Goal: Communication & Community: Share content

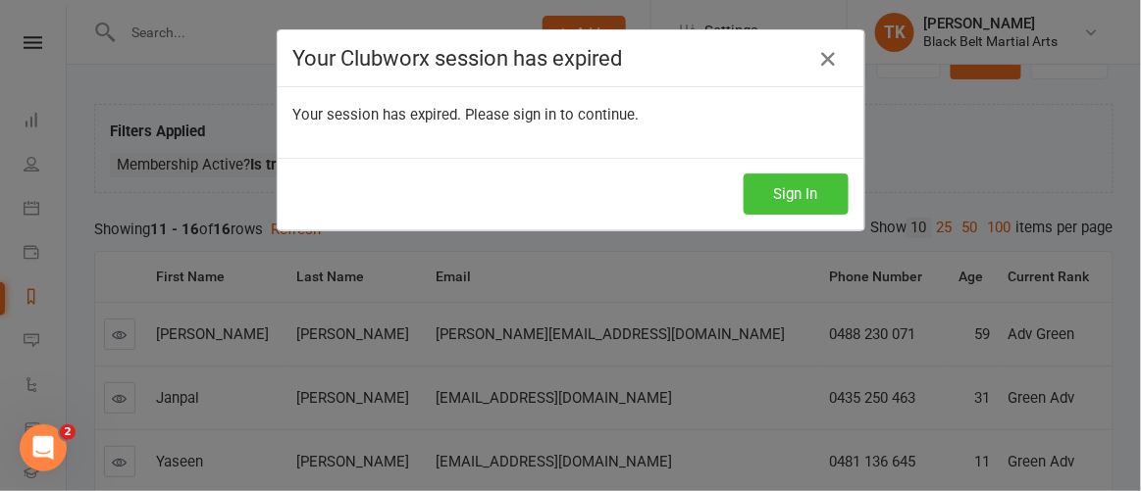
click at [769, 199] on button "Sign In" at bounding box center [795, 194] width 105 height 41
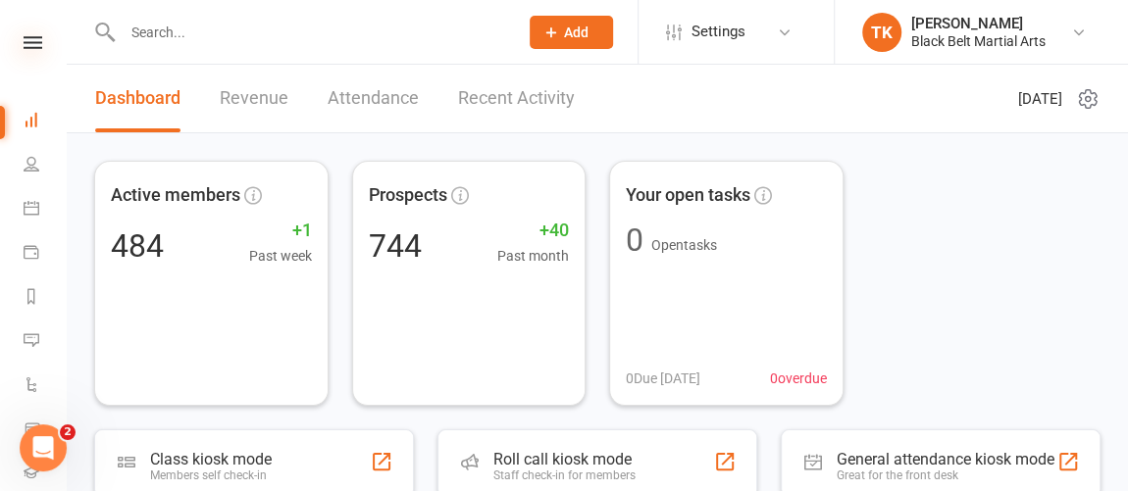
click at [24, 41] on icon at bounding box center [33, 42] width 19 height 13
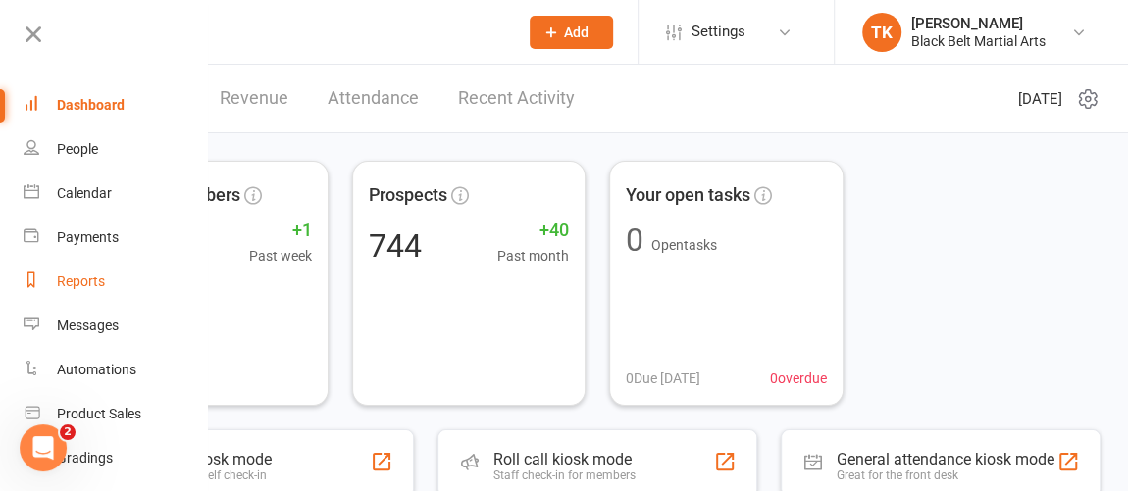
click at [99, 277] on div "Reports" at bounding box center [81, 282] width 48 height 16
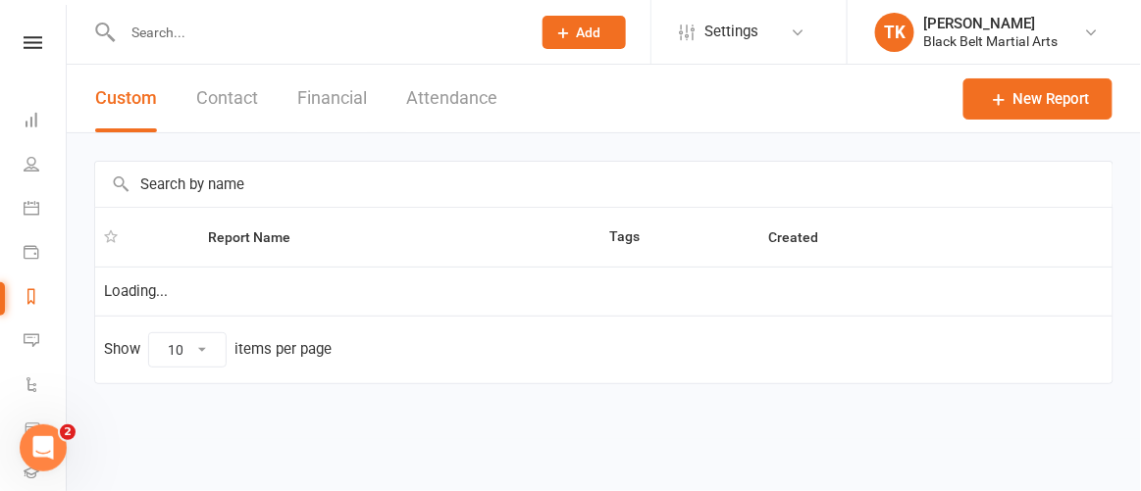
select select "100"
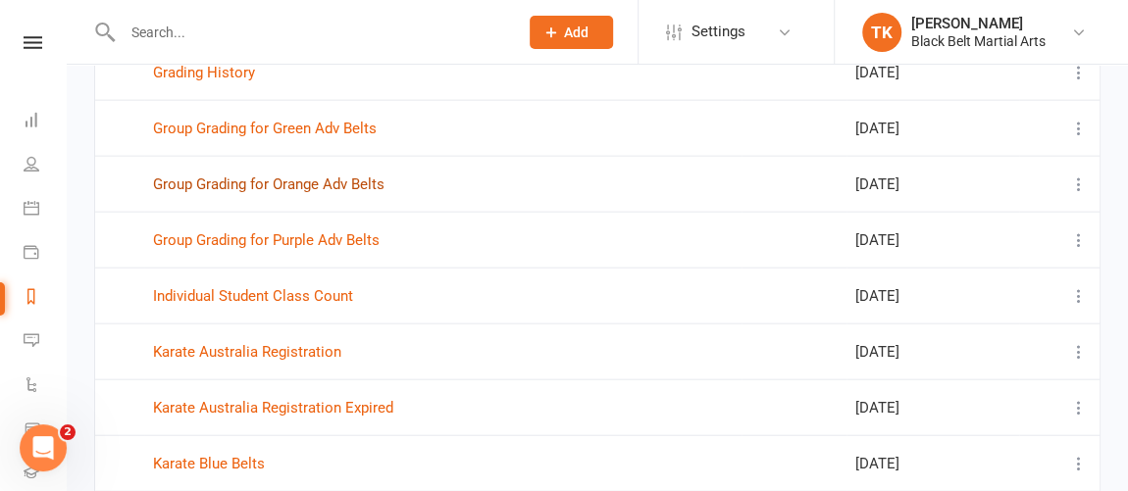
scroll to position [2139, 0]
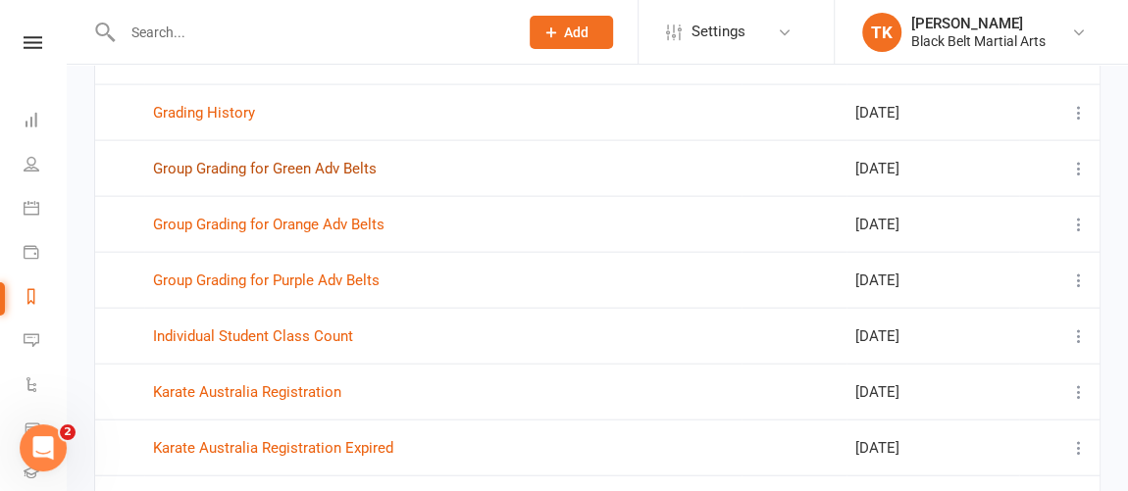
click at [360, 160] on link "Group Grading for Green Adv Belts" at bounding box center [265, 169] width 224 height 18
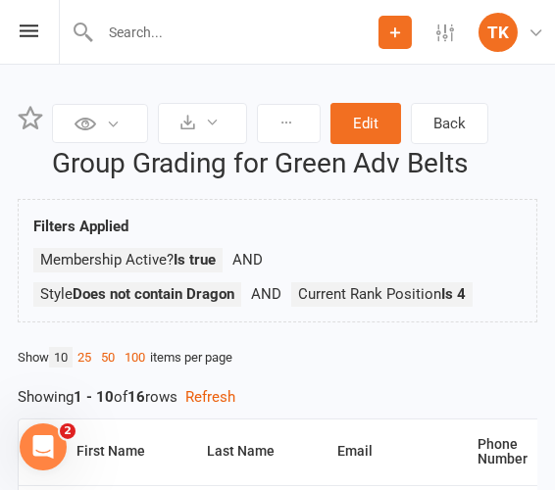
click at [44, 44] on div "Prospect Member Non-attending contact Class / event Appointment Grading event T…" at bounding box center [277, 32] width 555 height 65
click at [38, 42] on div "Prospect Member Non-attending contact Class / event Appointment Grading event T…" at bounding box center [277, 32] width 555 height 65
click at [32, 28] on icon at bounding box center [29, 31] width 19 height 13
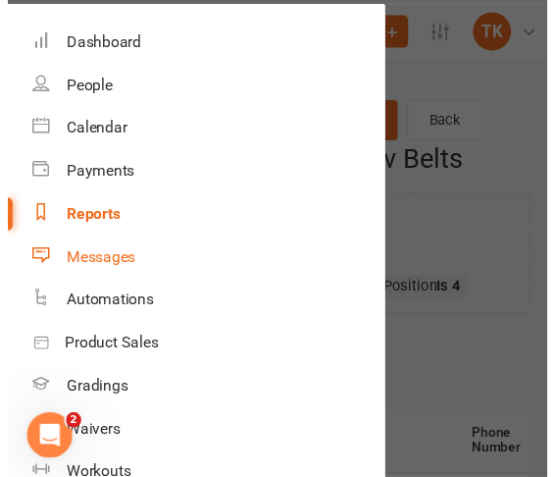
scroll to position [88, 0]
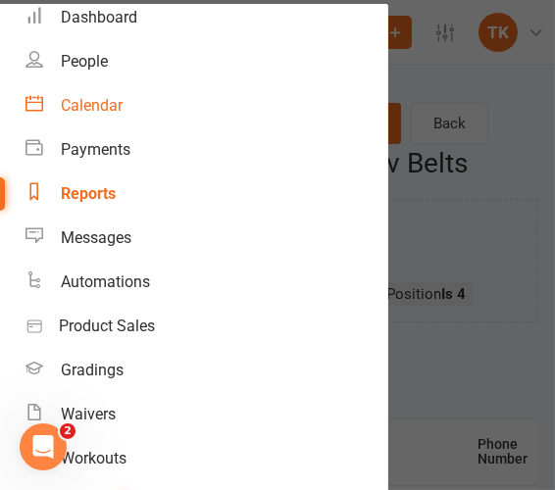
click at [108, 94] on link "Calendar" at bounding box center [206, 105] width 362 height 44
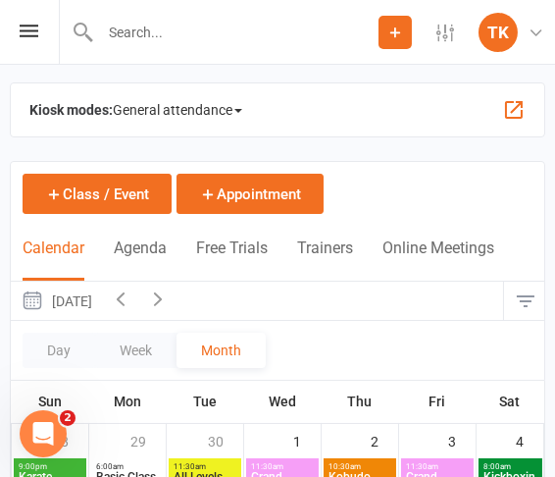
click at [220, 107] on span "General attendance" at bounding box center [177, 109] width 129 height 31
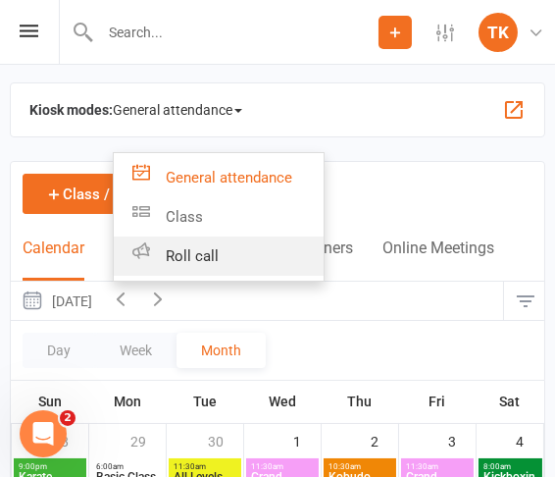
click at [239, 245] on link "Roll call" at bounding box center [219, 255] width 210 height 39
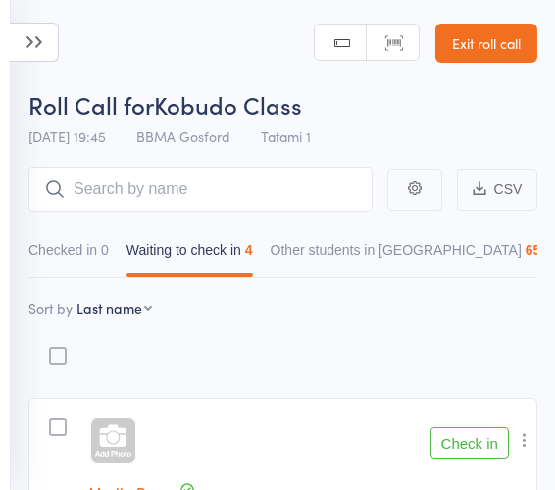
click at [48, 56] on icon at bounding box center [34, 42] width 49 height 39
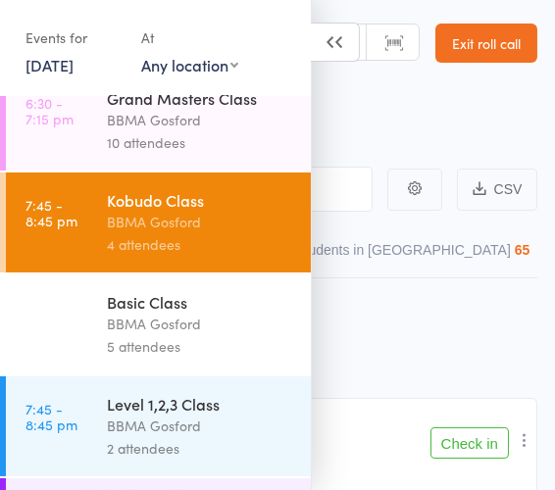
scroll to position [1069, 0]
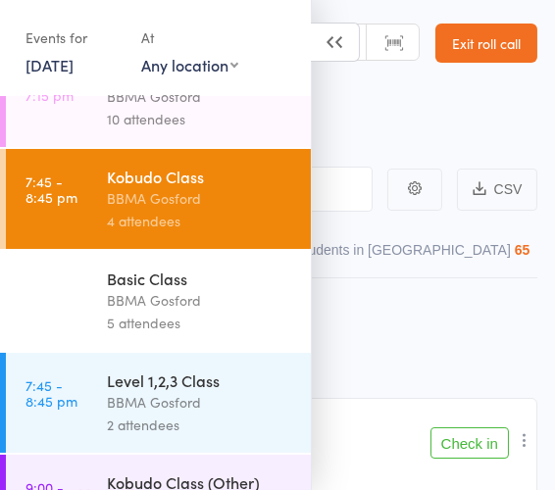
click at [233, 282] on div "Basic Class" at bounding box center [200, 279] width 187 height 22
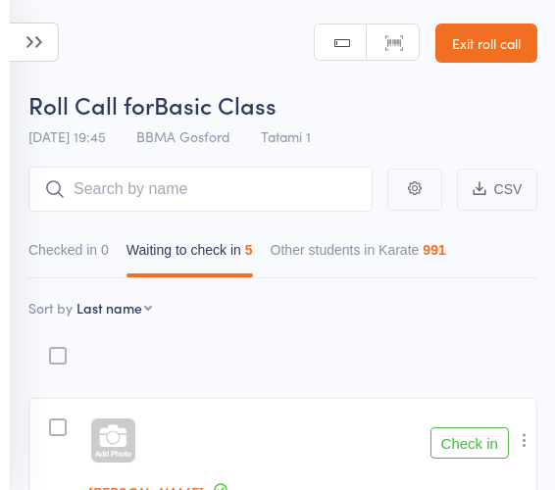
click at [228, 186] on input "search" at bounding box center [200, 189] width 344 height 45
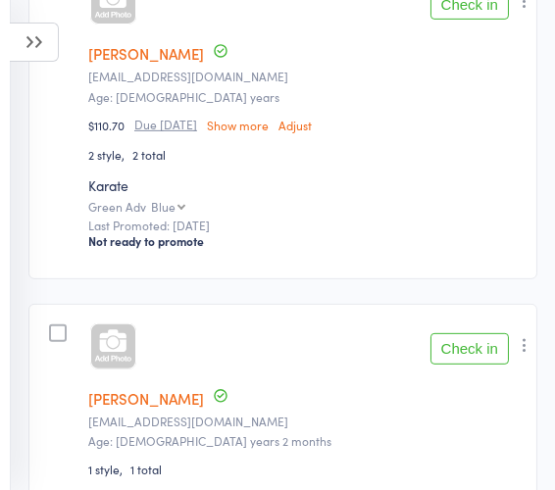
scroll to position [1158, 0]
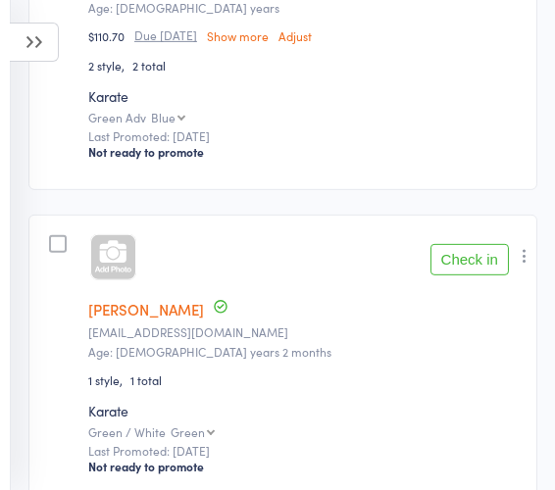
click at [491, 261] on button "Check in" at bounding box center [470, 259] width 78 height 31
click at [42, 29] on icon at bounding box center [34, 42] width 49 height 39
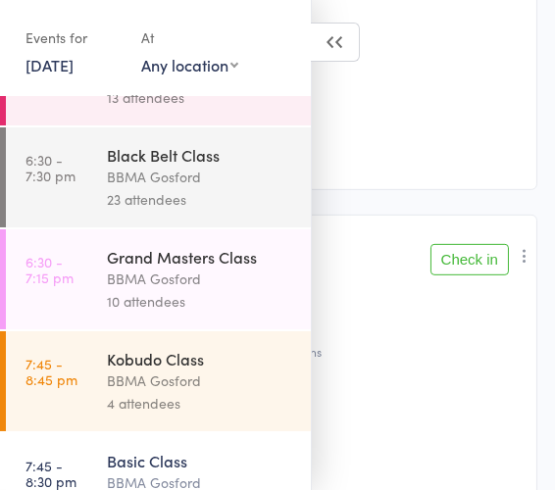
scroll to position [1069, 0]
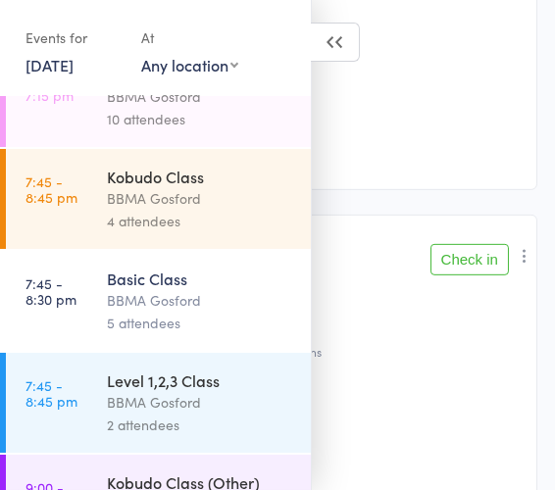
click at [191, 401] on div "BBMA Gosford" at bounding box center [200, 402] width 187 height 23
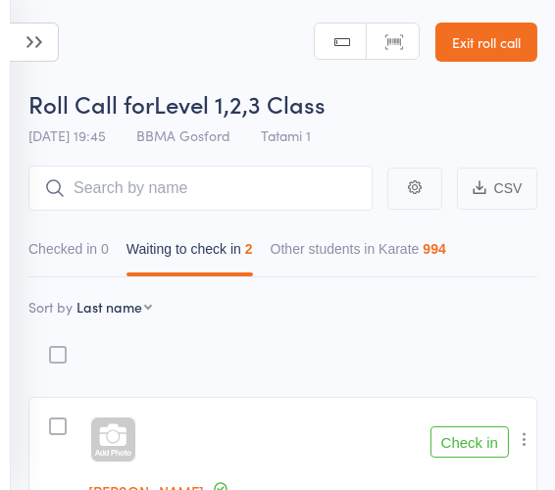
scroll to position [357, 0]
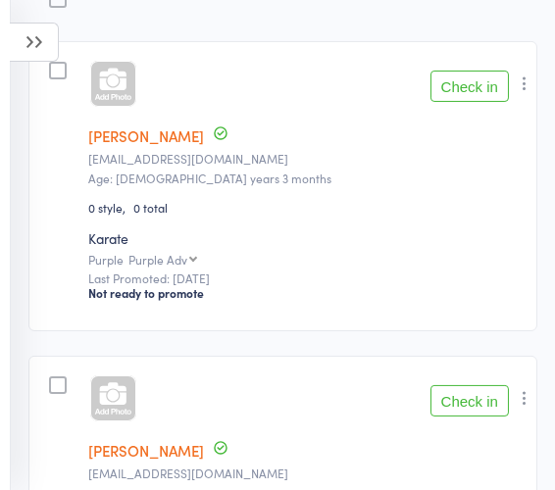
click at [461, 81] on button "Check in" at bounding box center [470, 86] width 78 height 31
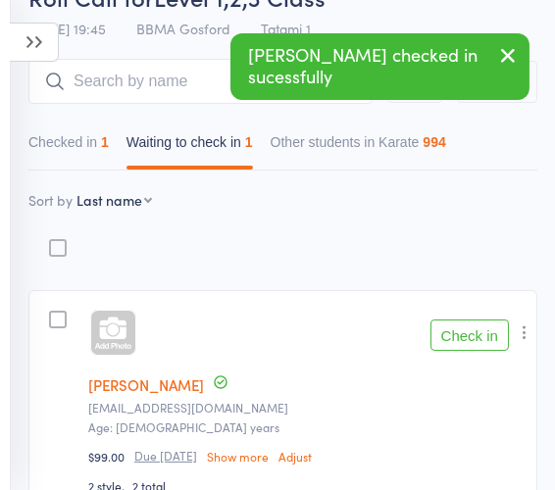
scroll to position [0, 0]
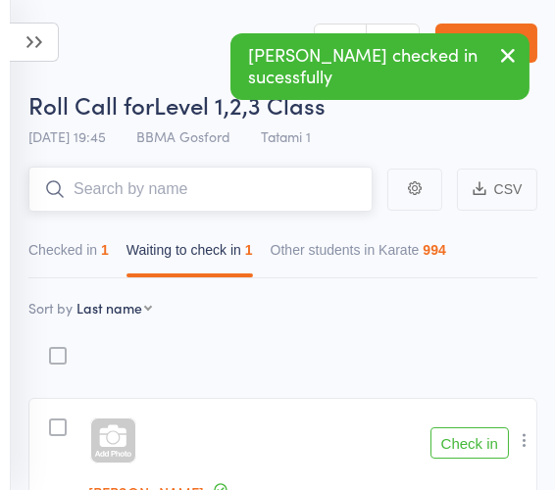
click at [200, 183] on input "search" at bounding box center [200, 189] width 344 height 45
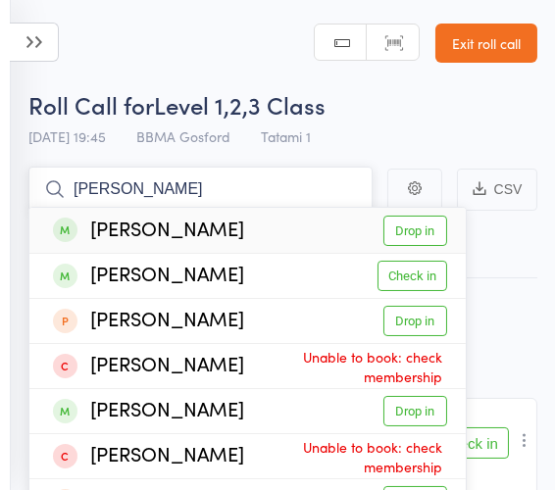
type input "janina"
click at [428, 235] on link "Drop in" at bounding box center [415, 231] width 64 height 30
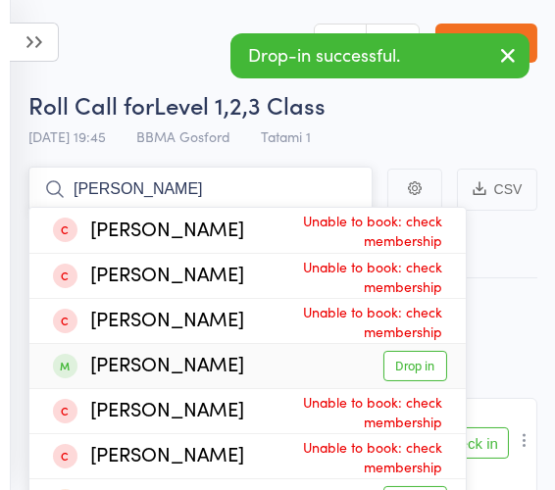
type input "cameron"
click at [435, 367] on link "Drop in" at bounding box center [415, 366] width 64 height 30
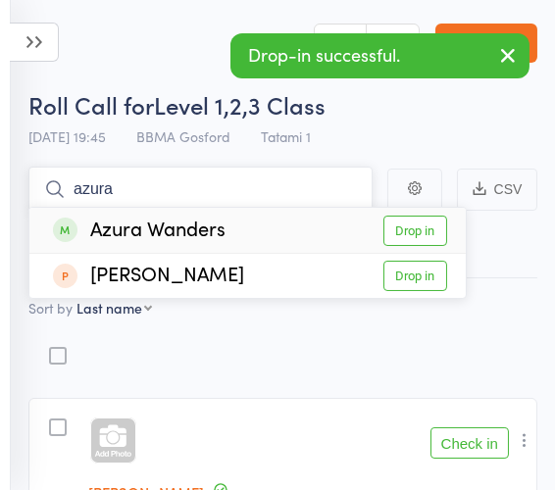
type input "azura"
click at [431, 232] on link "Drop in" at bounding box center [415, 231] width 64 height 30
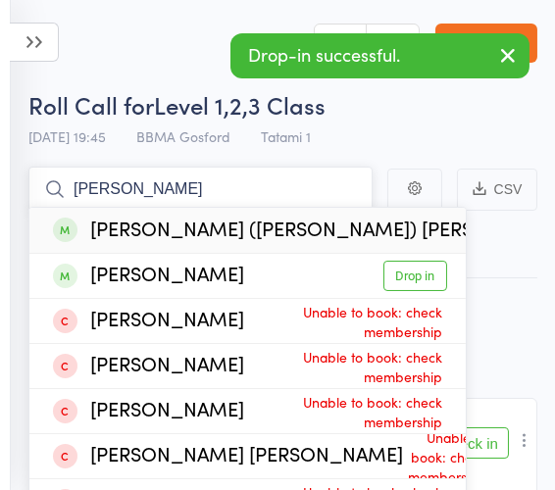
type input "connie"
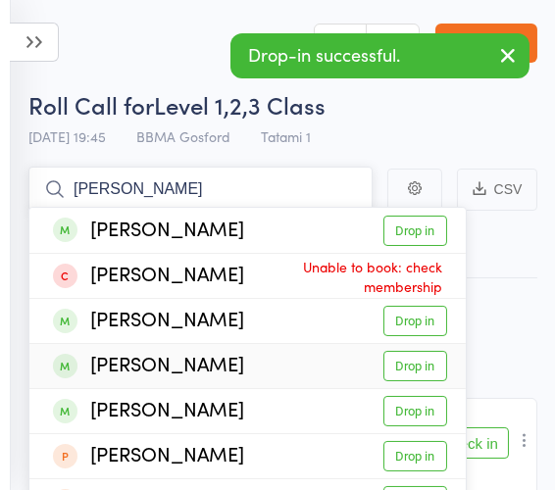
type input "julie"
click at [412, 361] on link "Drop in" at bounding box center [415, 366] width 64 height 30
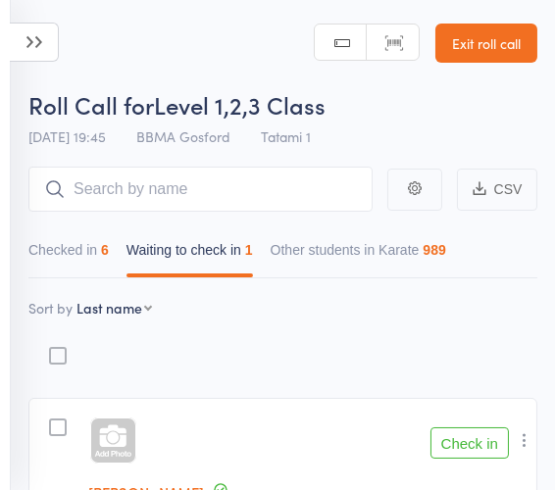
click at [54, 52] on icon at bounding box center [34, 42] width 49 height 39
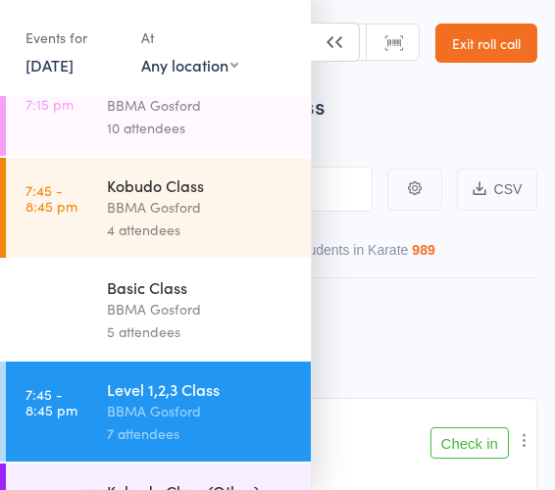
scroll to position [1077, 0]
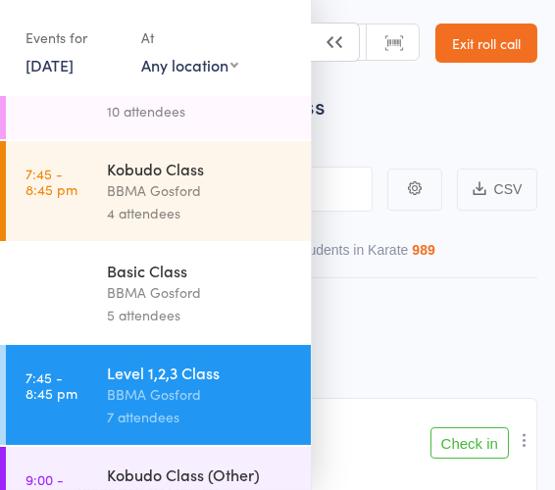
click at [136, 214] on div "4 attendees" at bounding box center [200, 213] width 187 height 23
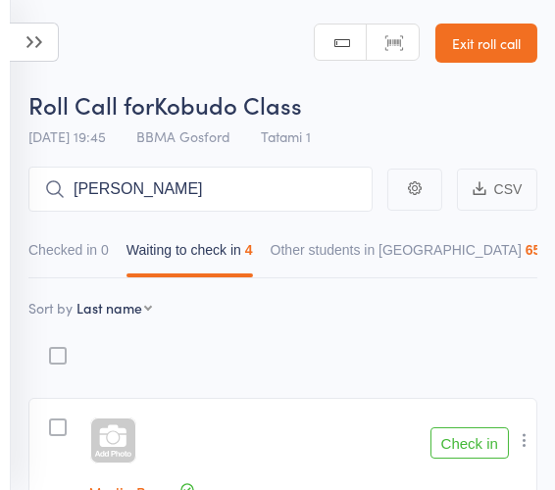
type input "lee"
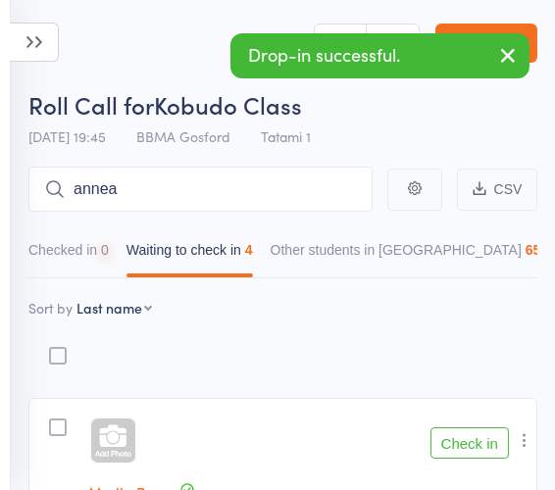
type input "anneal"
type input "brett"
type input "anda"
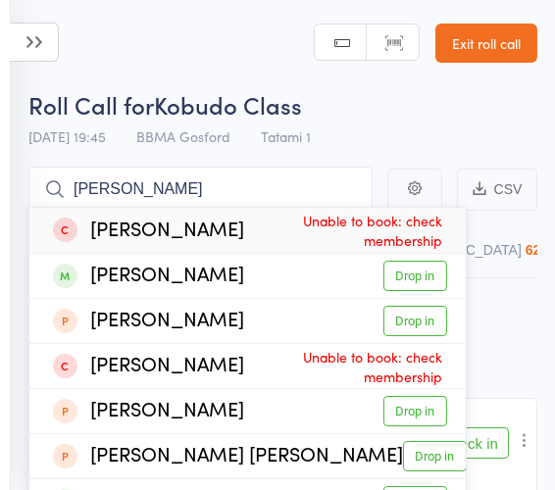
type input "phil mcdo"
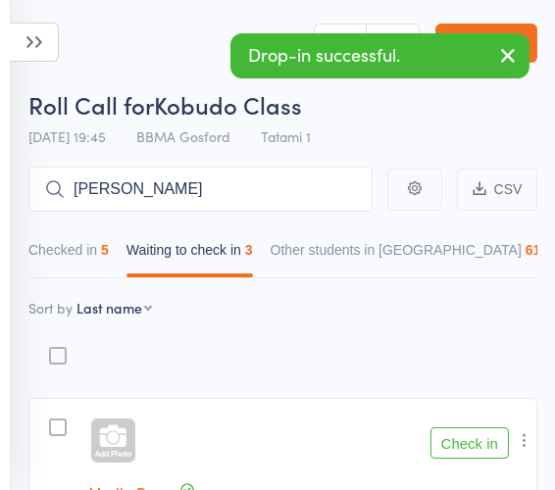
type input "[PERSON_NAME]"
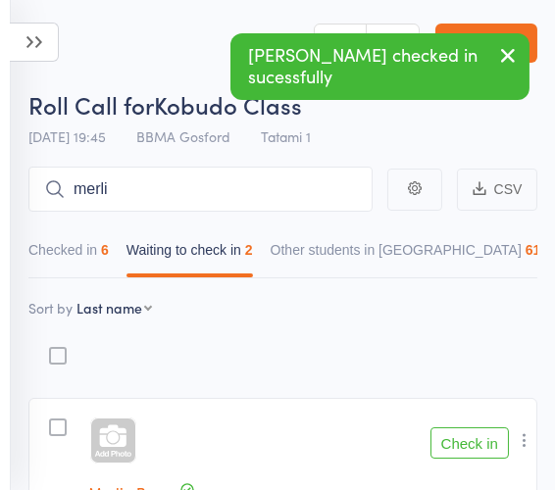
type input "merlin"
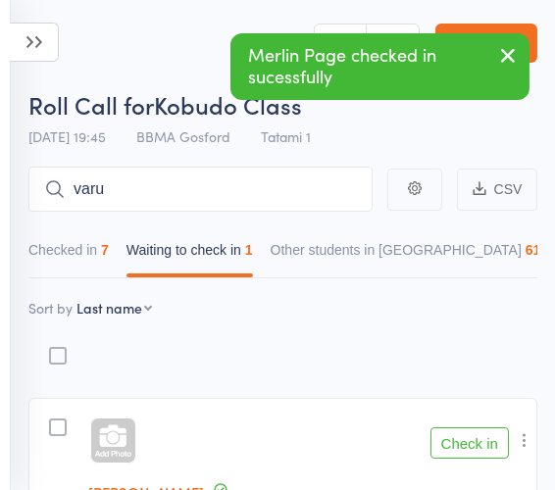
type input "varun"
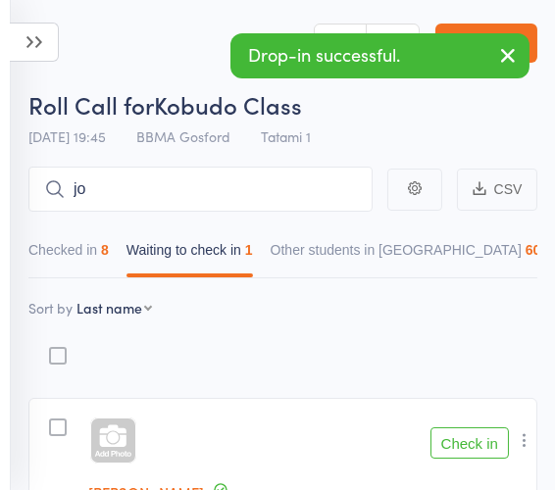
type input "joe"
type input "hudson"
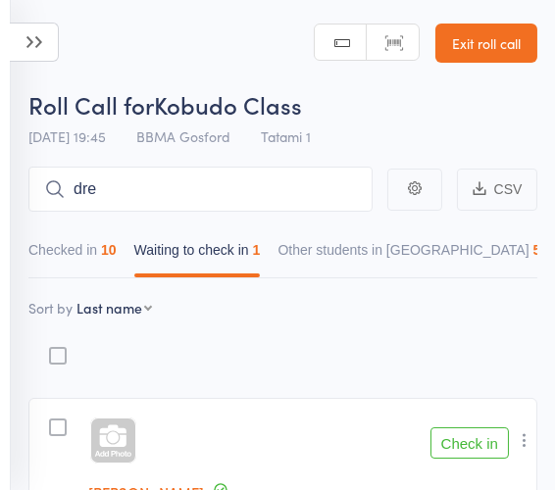
type input "drew"
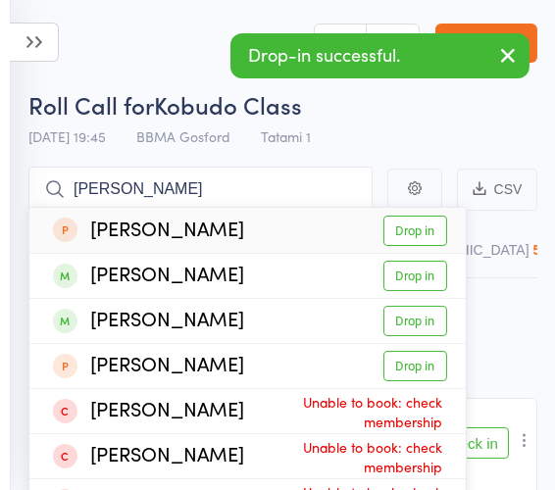
type input "noah ra"
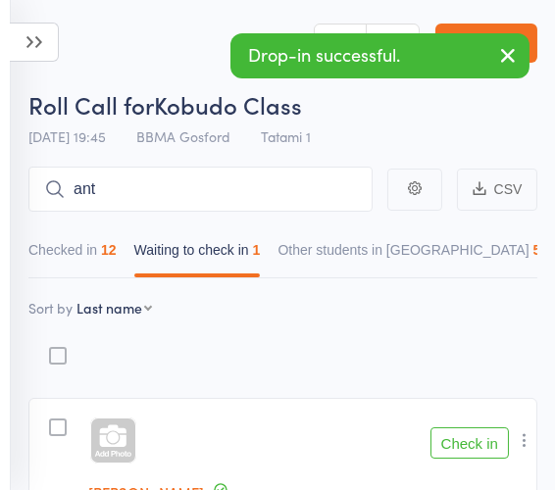
type input "anth"
type input "jen"
type input "casp"
type input "a"
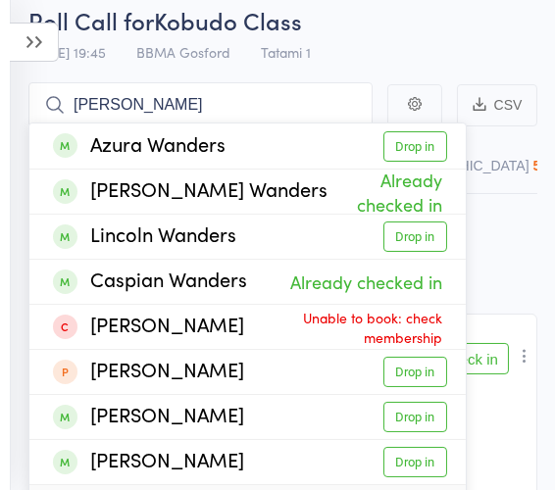
scroll to position [79, 0]
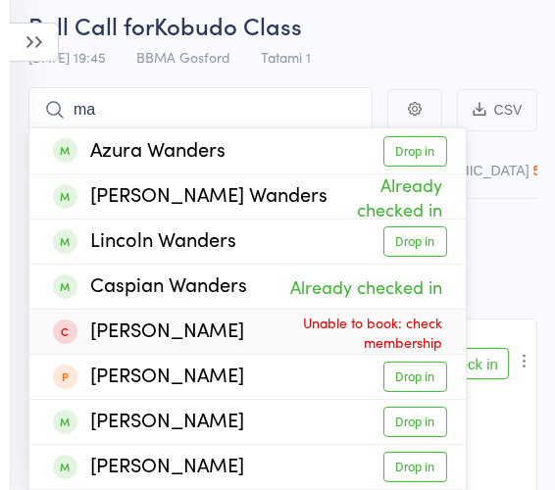
type input "m"
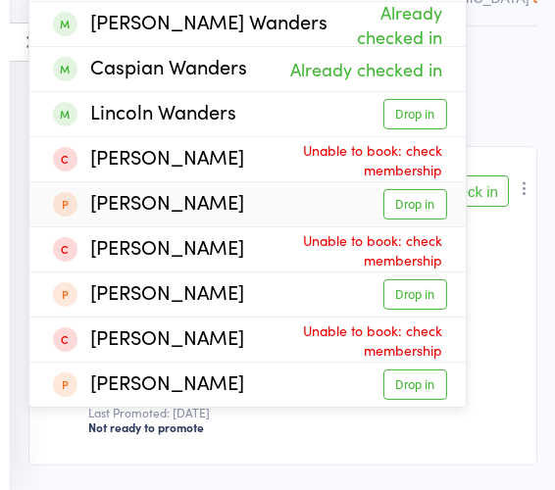
scroll to position [0, 0]
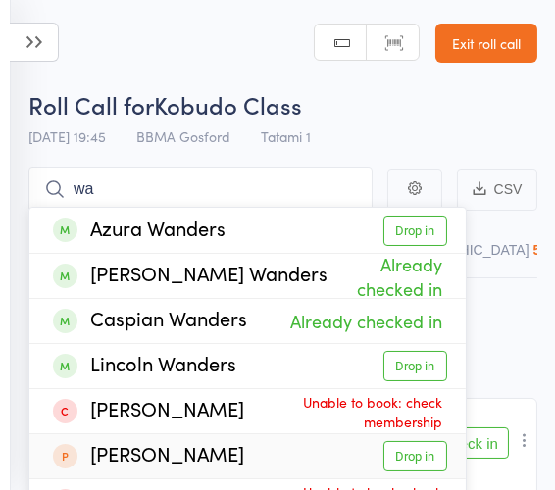
type input "w"
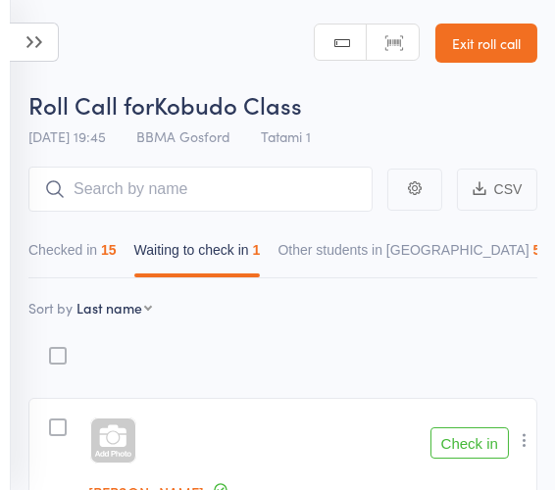
click at [41, 55] on icon at bounding box center [34, 42] width 49 height 39
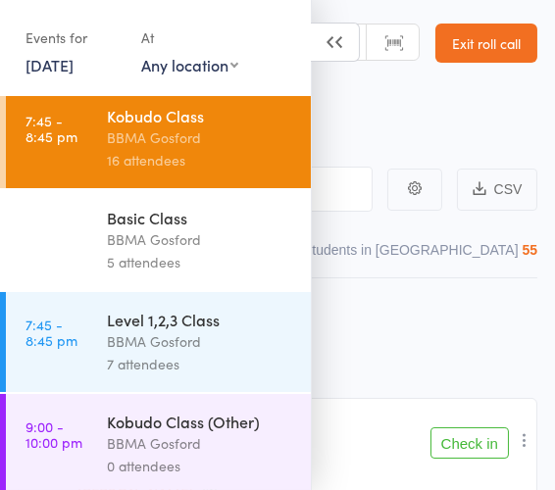
scroll to position [1158, 0]
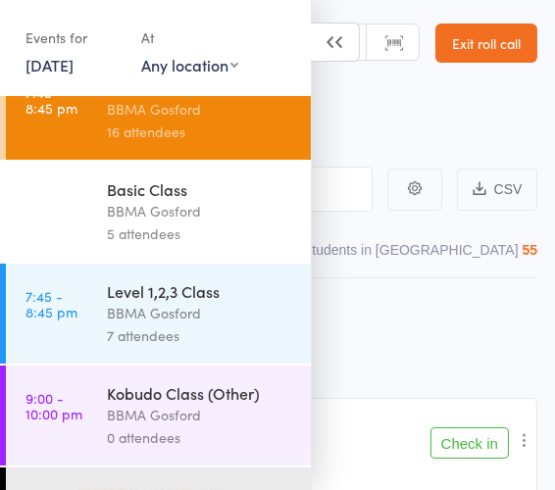
click at [212, 315] on div "BBMA Gosford" at bounding box center [200, 313] width 187 height 23
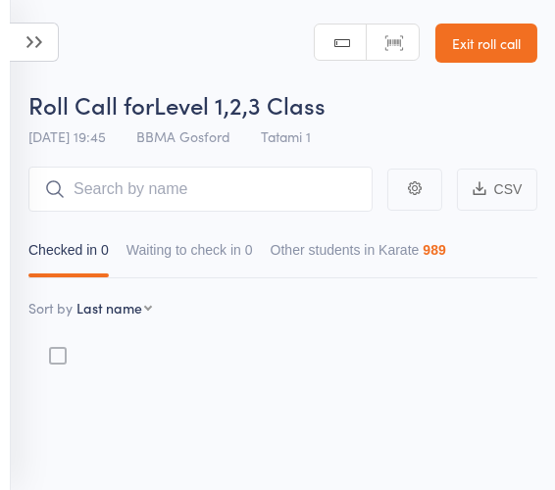
click at [199, 181] on input "search" at bounding box center [200, 189] width 344 height 45
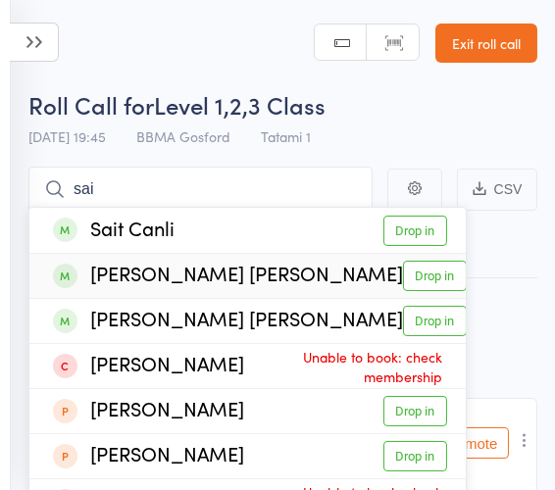
type input "sai"
click at [251, 264] on div "Shravan Sai Shankar" at bounding box center [228, 276] width 350 height 24
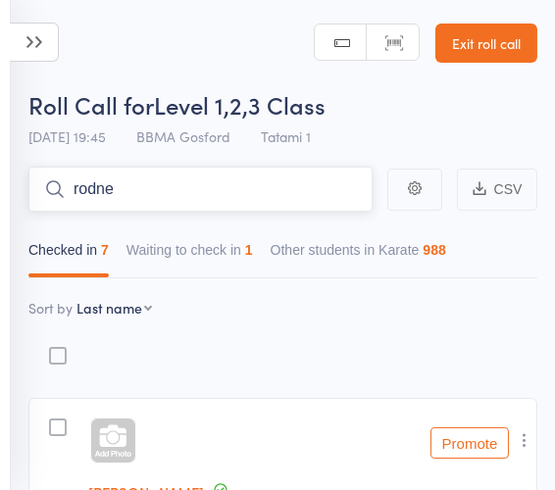
type input "rodney"
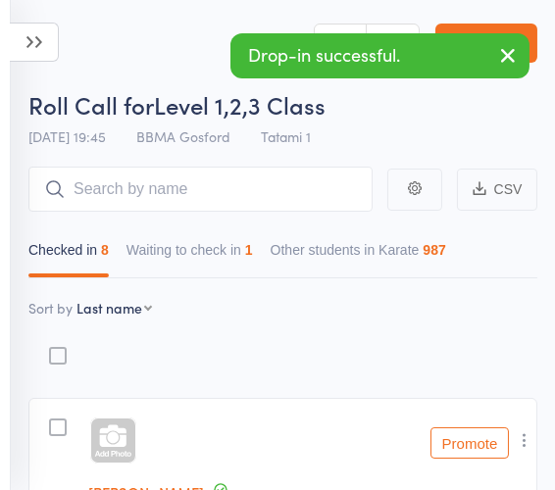
click at [513, 38] on button "button" at bounding box center [507, 56] width 43 height 45
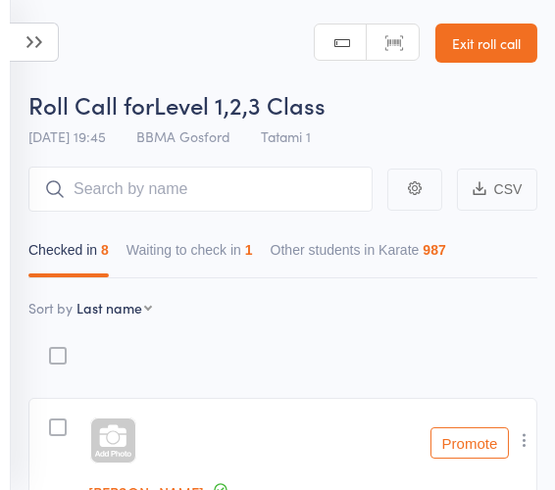
click at [493, 35] on link "Exit roll call" at bounding box center [486, 43] width 102 height 39
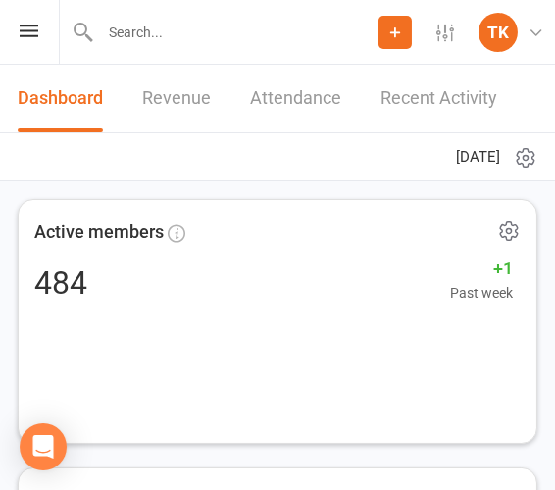
click at [150, 34] on input "text" at bounding box center [236, 32] width 284 height 27
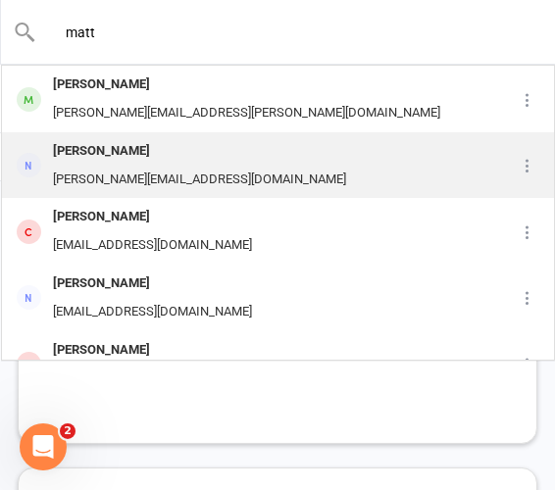
type input "matt"
click at [306, 179] on div "[PERSON_NAME] [PERSON_NAME][EMAIL_ADDRESS][DOMAIN_NAME]" at bounding box center [256, 165] width 506 height 65
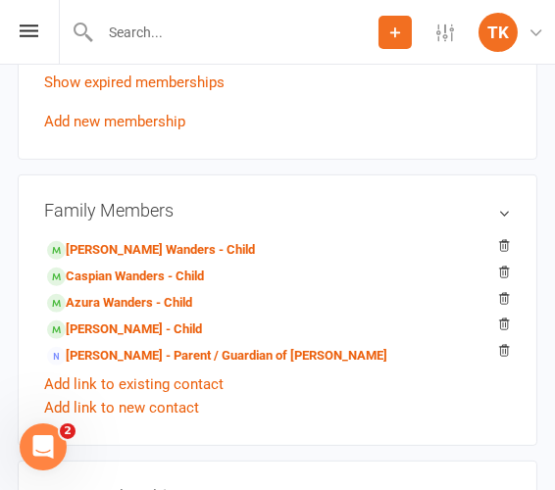
scroll to position [892, 0]
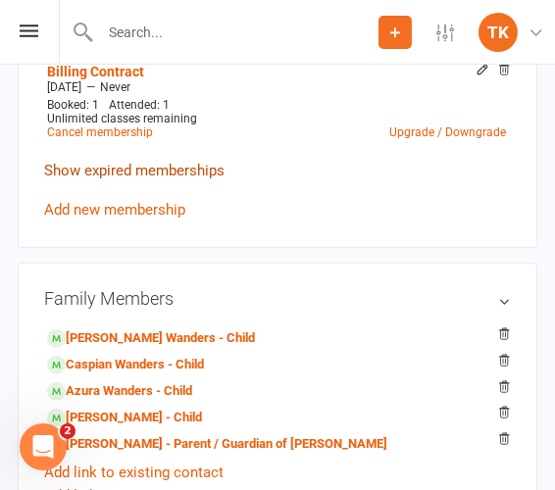
click at [183, 173] on link "Show expired memberships" at bounding box center [134, 171] width 180 height 18
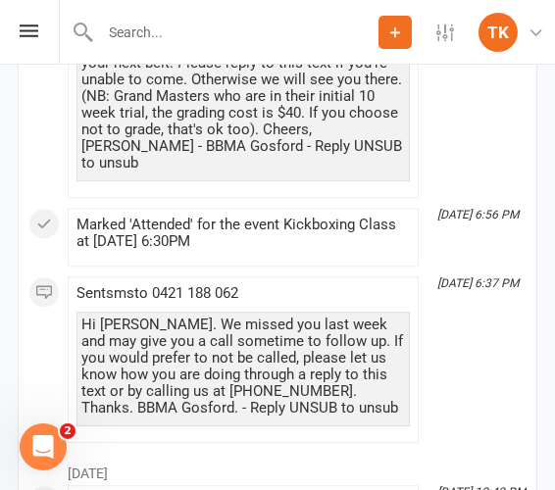
scroll to position [6241, 0]
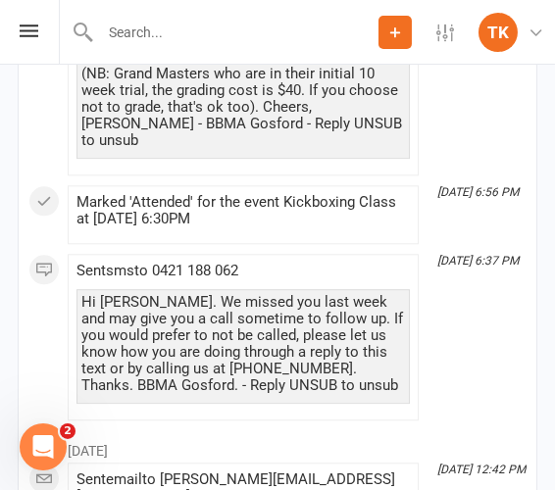
click at [27, 38] on div "Prospect Member Non-attending contact Class / event Appointment Grading event T…" at bounding box center [277, 32] width 555 height 65
click at [37, 32] on icon at bounding box center [29, 31] width 19 height 13
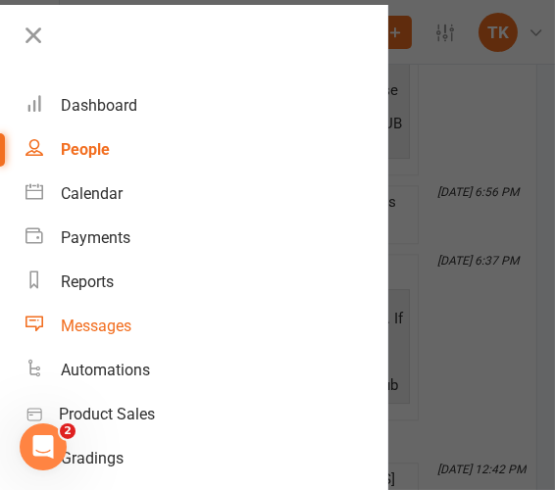
drag, startPoint x: 111, startPoint y: 329, endPoint x: 119, endPoint y: 312, distance: 18.4
click at [111, 329] on div "Messages" at bounding box center [96, 326] width 71 height 19
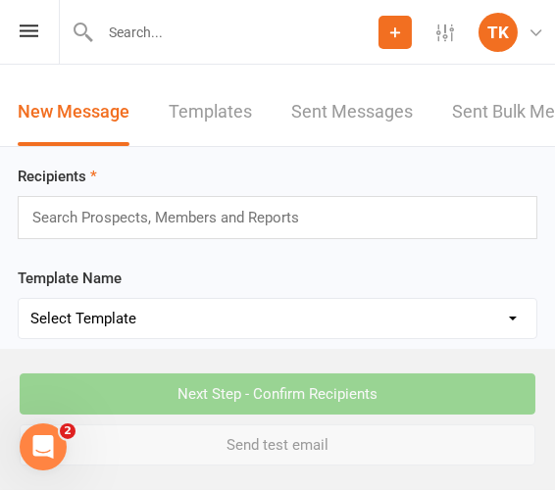
click at [188, 317] on select "Select Template [Email] Active Kids Voucher [Email] Black Belt Camp [Email] Bla…" at bounding box center [278, 318] width 518 height 39
select select "45"
click at [19, 299] on select "Select Template [Email] Active Kids Voucher [Email] Black Belt Camp [Email] Bla…" at bounding box center [278, 318] width 518 height 39
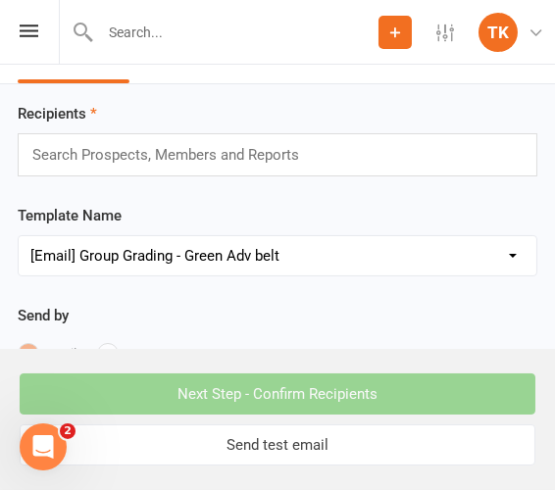
scroll to position [88, 0]
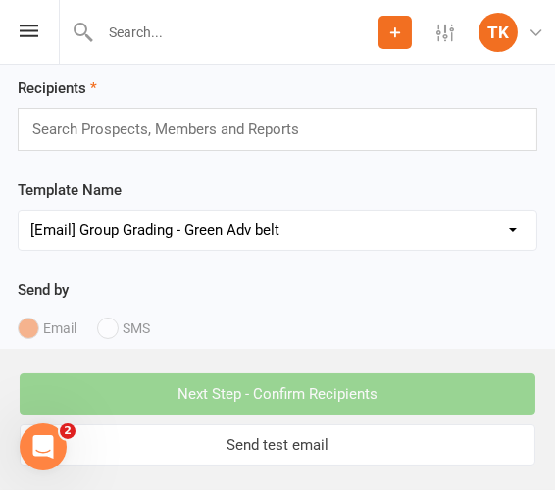
click at [246, 131] on input "text" at bounding box center [173, 129] width 287 height 25
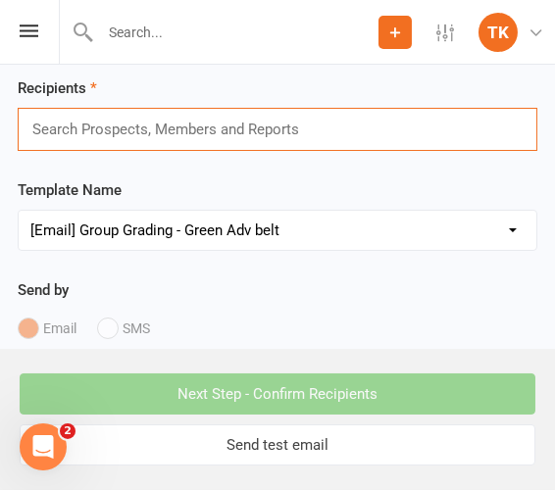
click at [312, 123] on input "text" at bounding box center [173, 129] width 287 height 25
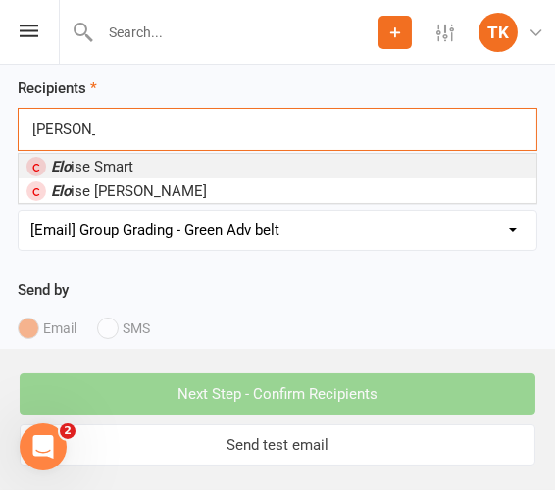
type input "[PERSON_NAME]"
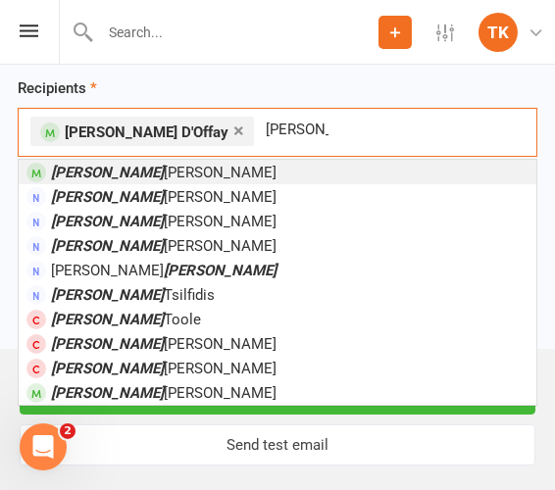
type input "[PERSON_NAME]"
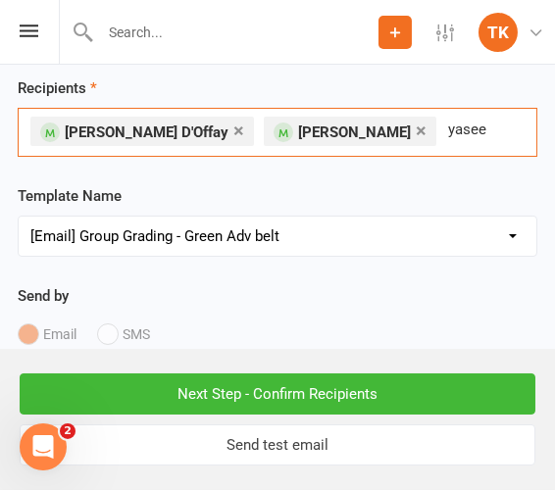
type input "yaseen"
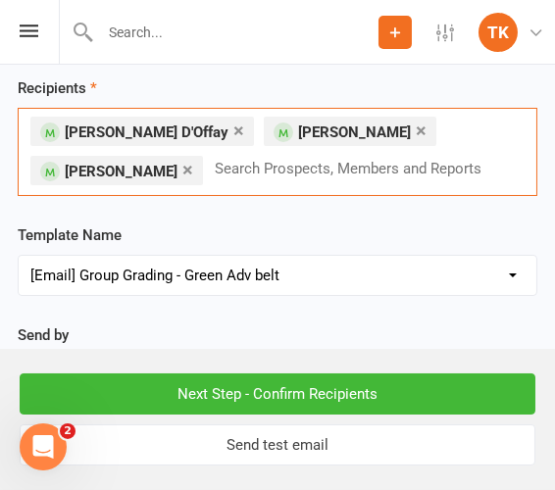
type input "e"
type input "[PERSON_NAME]"
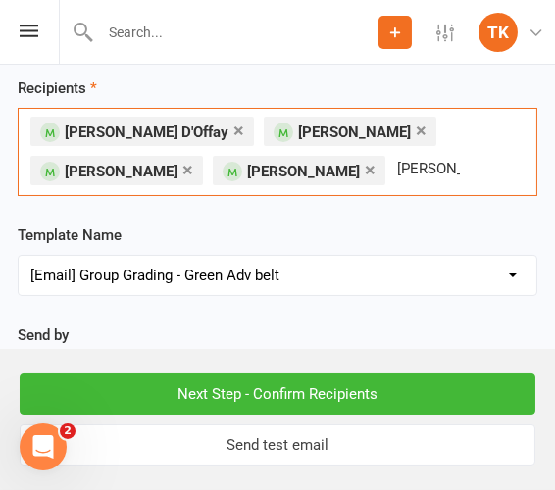
type input "[PERSON_NAME]"
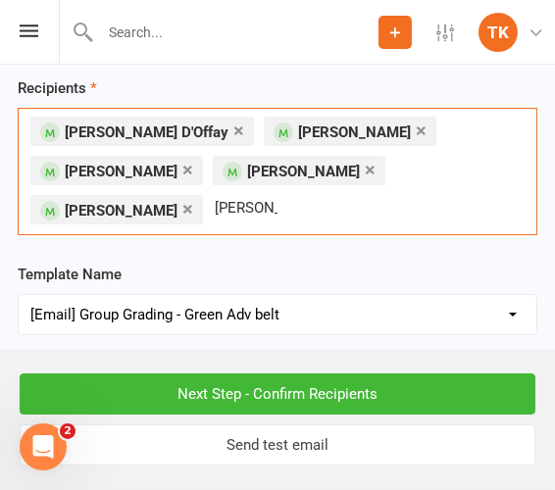
type input "[PERSON_NAME]"
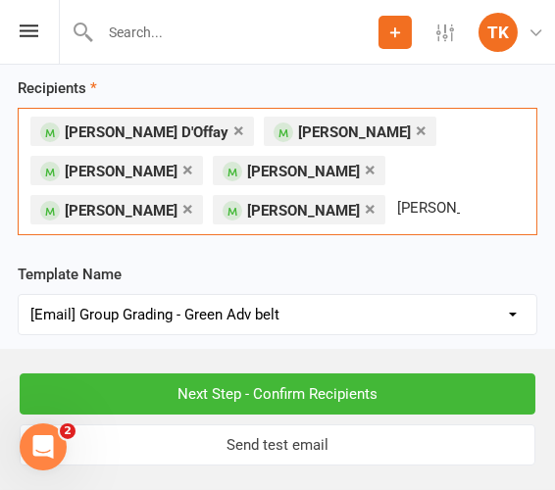
type input "[PERSON_NAME]"
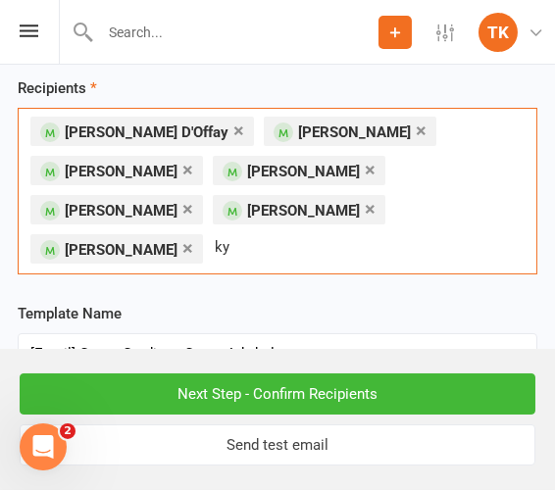
type input "kye"
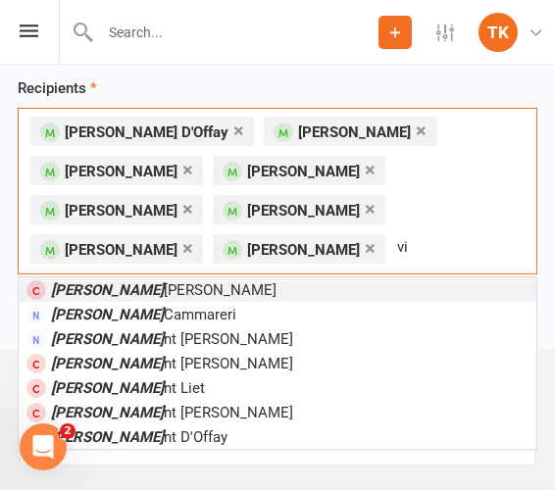
type input "v"
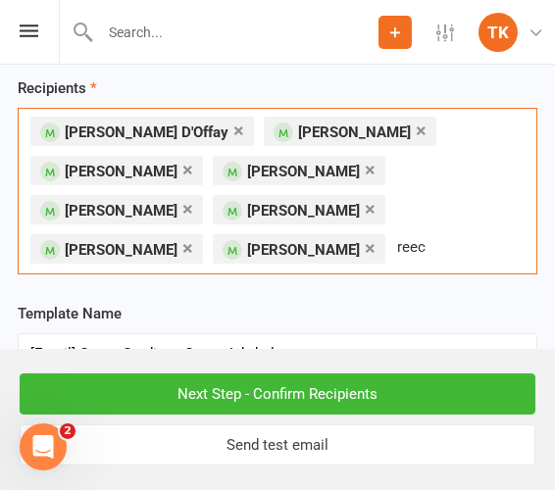
type input "[PERSON_NAME]"
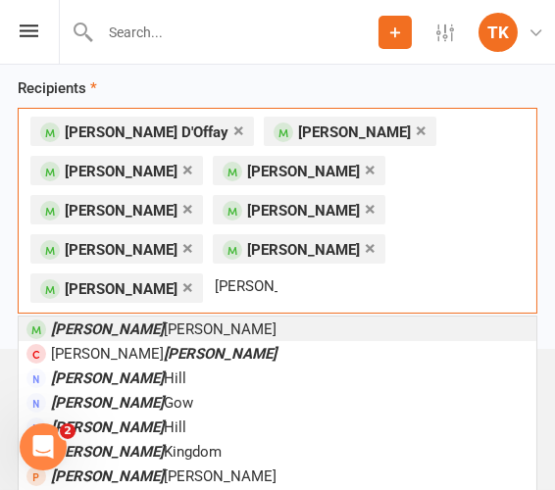
type input "[PERSON_NAME]"
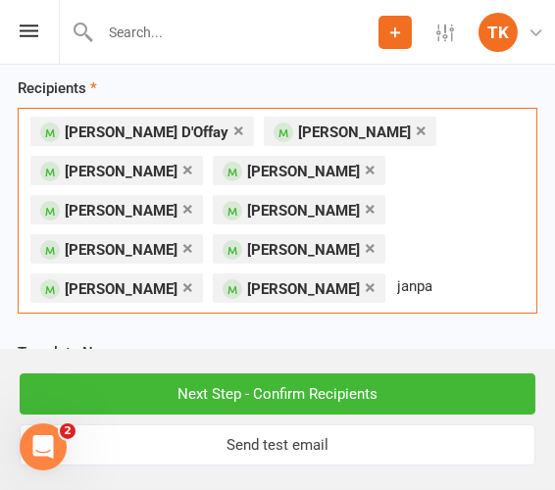
type input "janpal"
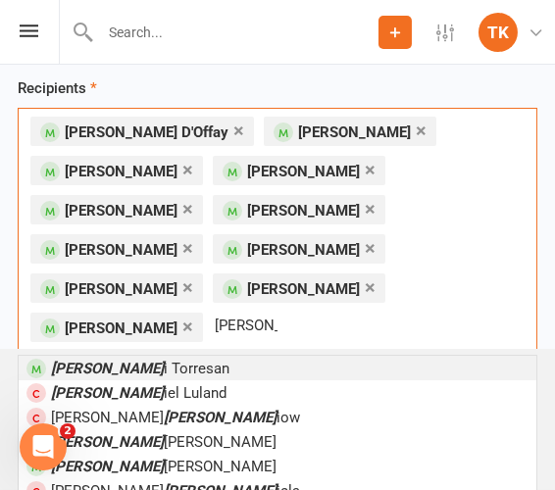
type input "[PERSON_NAME]"
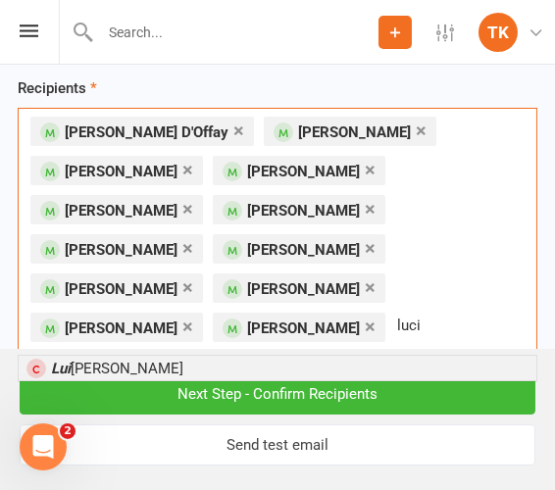
type input "[PERSON_NAME]"
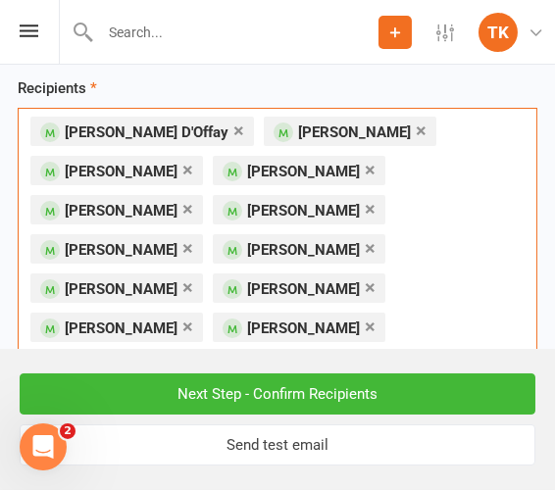
type input "merlin"
type input "[PERSON_NAME]"
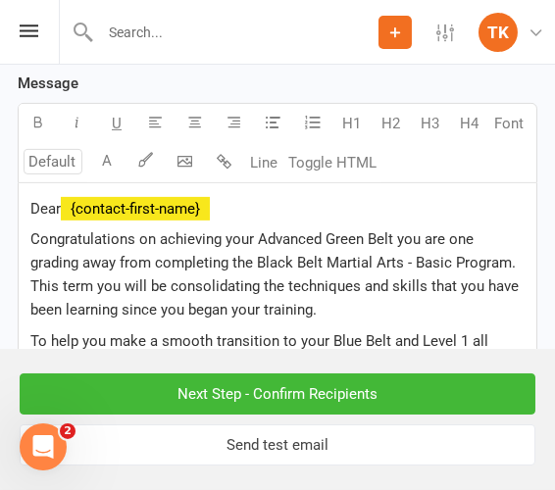
scroll to position [980, 0]
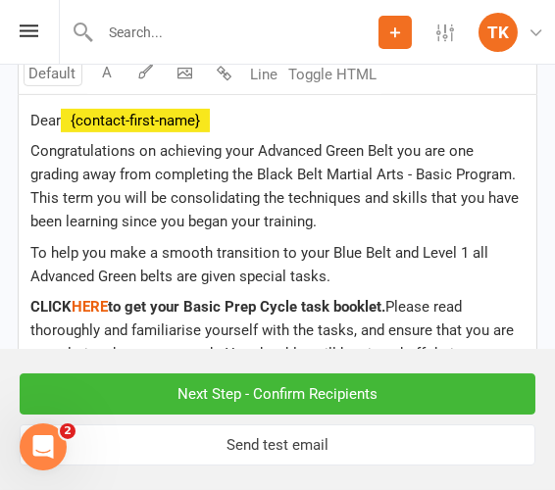
click at [113, 298] on span "to get your Basic Prep Cycle task booklet." at bounding box center [247, 307] width 278 height 18
click at [390, 295] on p "CLICK $ HERE $ to get your Basic Prep Cycle task booklet. Please read thoroughl…" at bounding box center [277, 354] width 494 height 118
click at [430, 298] on span "Please read thoroughly and familiarise yourself with the tasks, and ensure that…" at bounding box center [273, 354] width 487 height 112
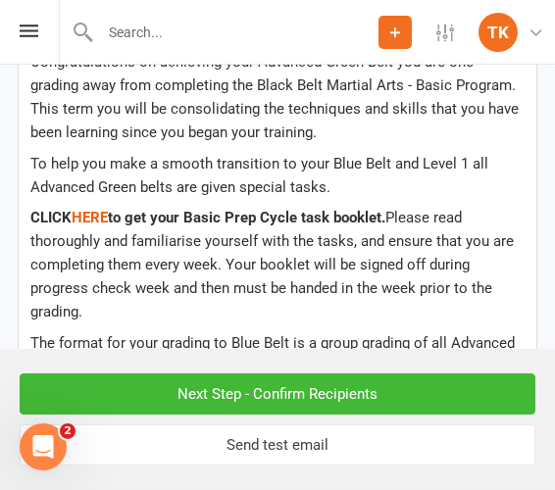
click at [239, 331] on p "The format for your grading to Blue Belt is a group grading of all Advanced Gre…" at bounding box center [277, 366] width 494 height 71
click at [338, 331] on p "The format for your grading to Blue Belt is a group grading of all Advanced Gre…" at bounding box center [277, 366] width 494 height 71
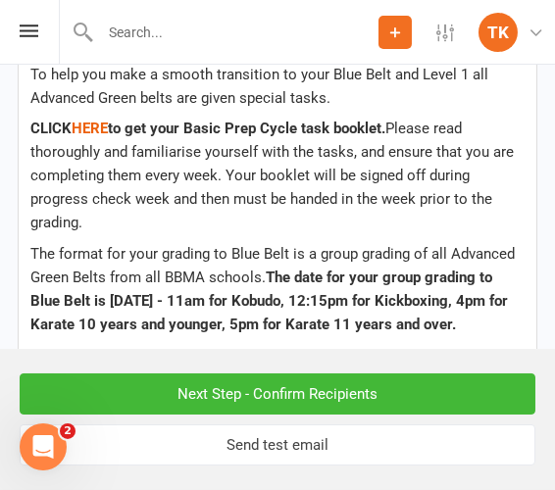
drag, startPoint x: 268, startPoint y: 195, endPoint x: 292, endPoint y: 258, distance: 67.4
click at [292, 258] on p "The format for your grading to Blue Belt is a group grading of all Advanced Gre…" at bounding box center [277, 289] width 494 height 94
copy span "The date for your group grading to Blue Belt is [DATE] - 11am for Kobudo, 12:15…"
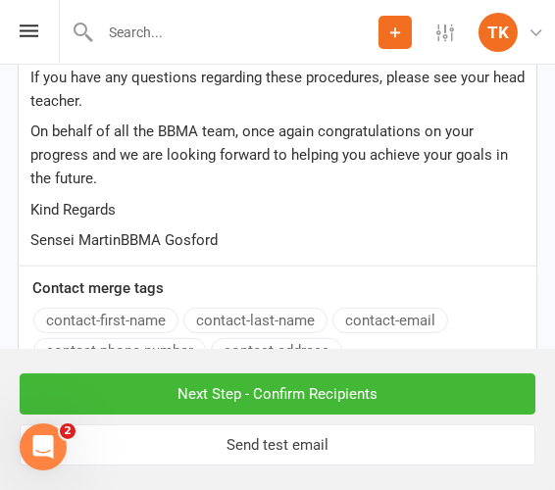
scroll to position [1869, 0]
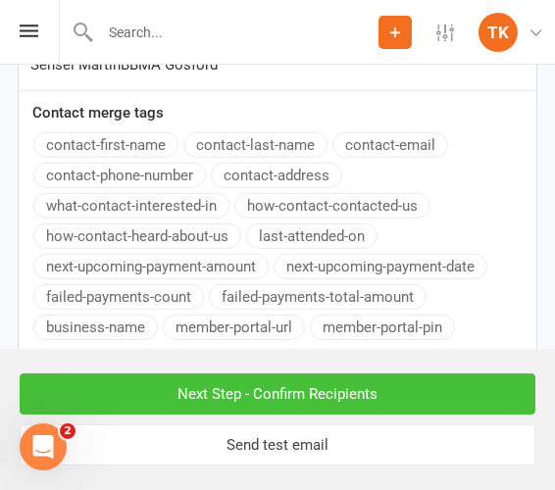
click at [320, 389] on input "Next Step - Confirm Recipients" at bounding box center [278, 394] width 516 height 41
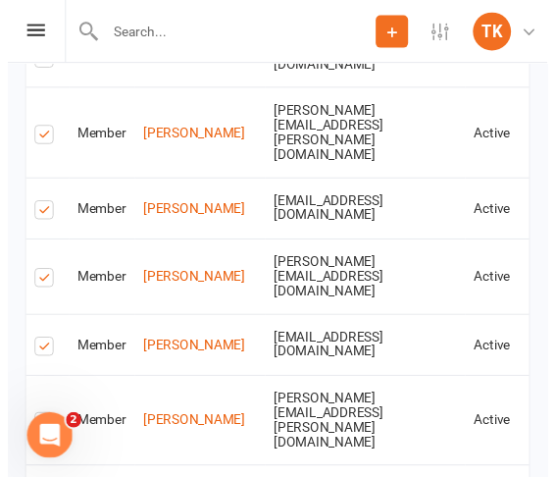
scroll to position [1869, 0]
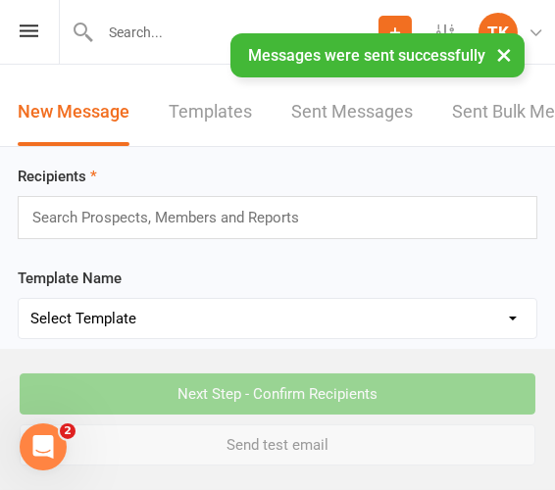
click at [236, 223] on input "text" at bounding box center [173, 217] width 287 height 25
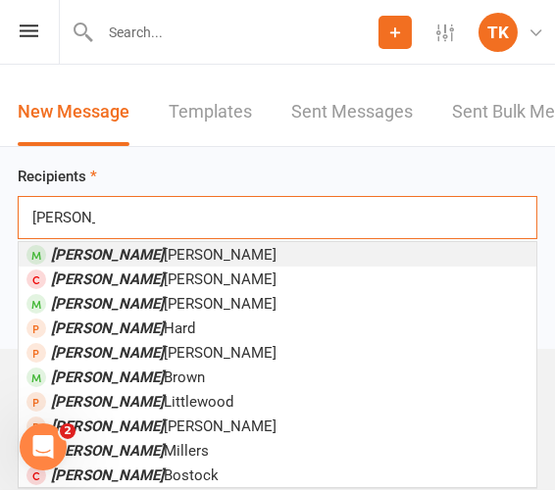
type input "[PERSON_NAME]"
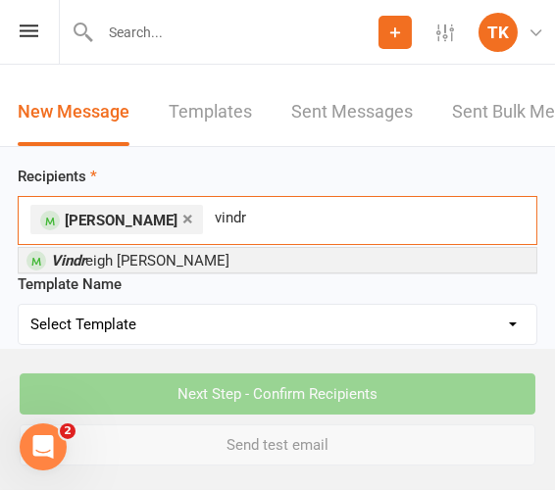
type input "vindr"
click at [63, 256] on em "Vindr" at bounding box center [68, 261] width 34 height 18
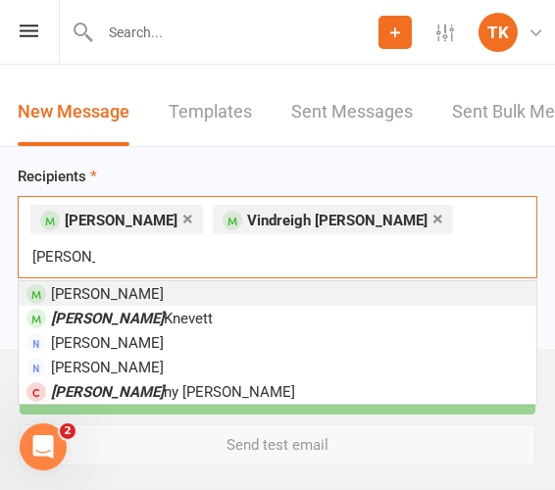
type input "jense"
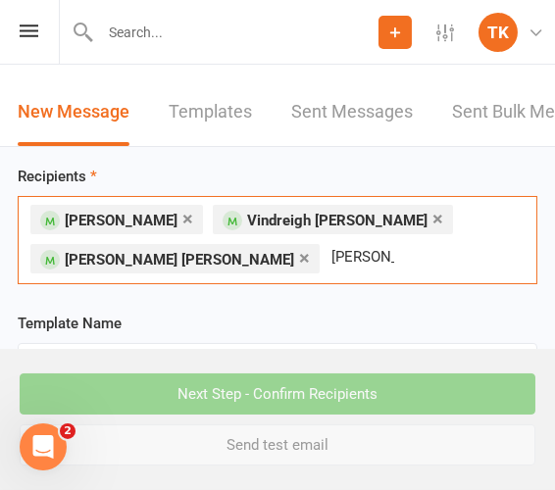
type input "[PERSON_NAME]"
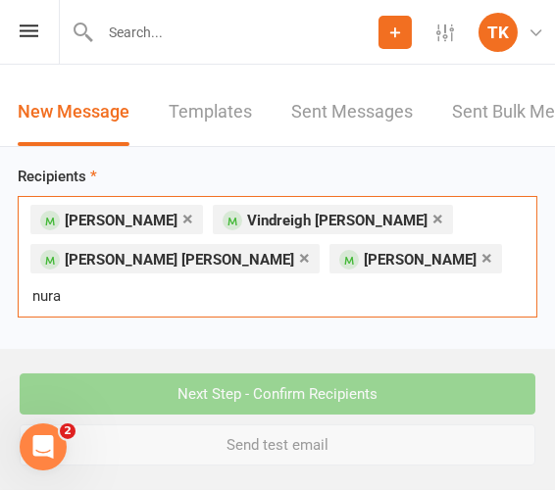
type input "nuray"
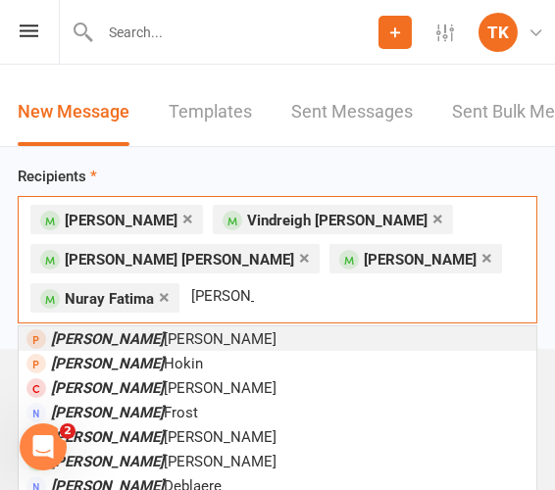
type input "[PERSON_NAME] [PERSON_NAME]"
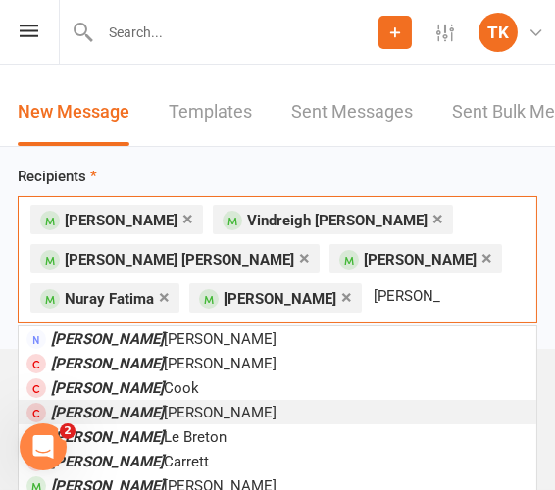
type input "[PERSON_NAME]"
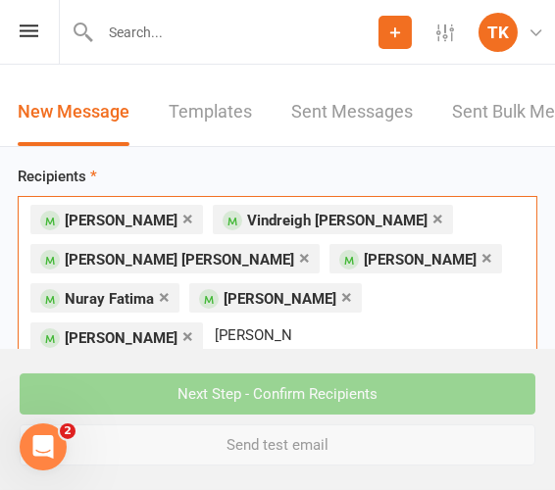
type input "[PERSON_NAME]"
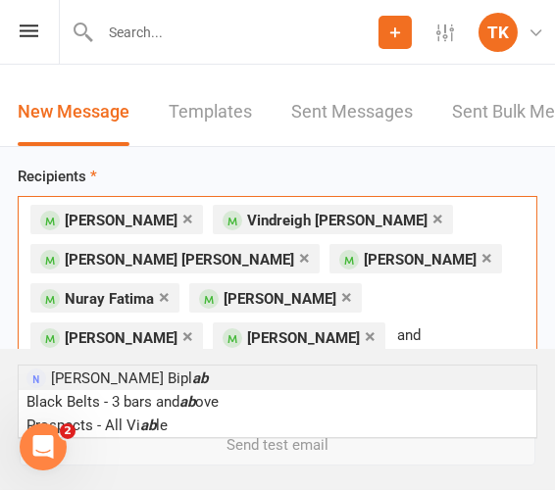
type input "anda"
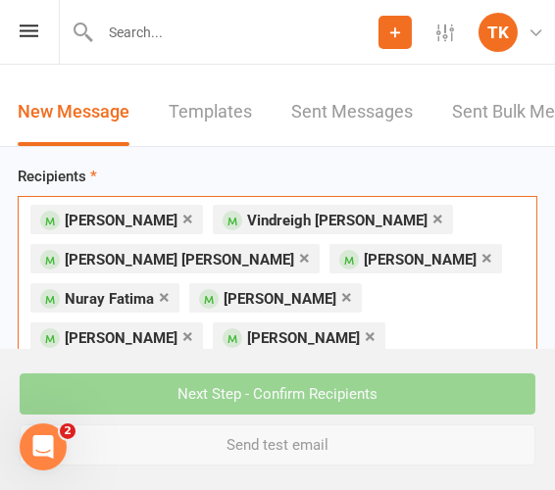
type input "[PERSON_NAME]"
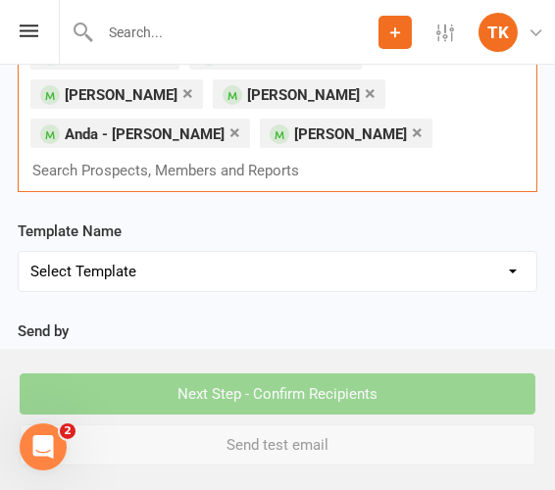
scroll to position [356, 0]
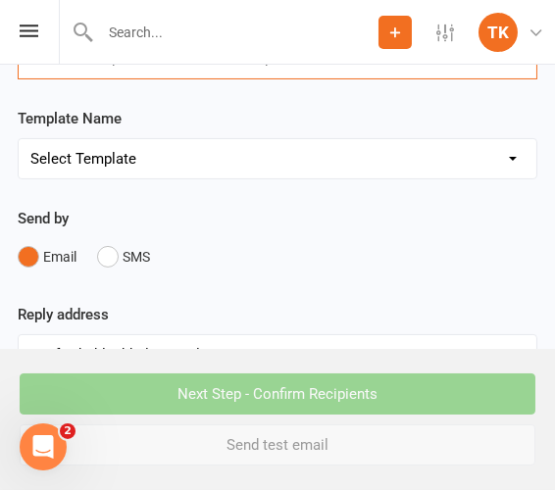
click at [242, 139] on select "Select Template [Email] Active Kids Voucher [Email] Black Belt Camp [Email] Bla…" at bounding box center [278, 158] width 518 height 39
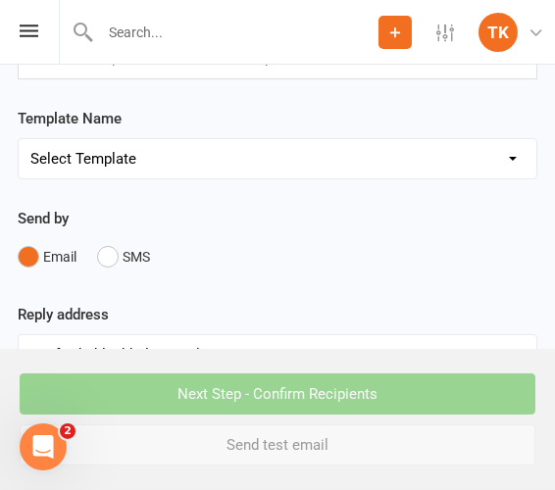
select select "48"
click at [19, 139] on select "Select Template [Email] Active Kids Voucher [Email] Black Belt Camp [Email] Bla…" at bounding box center [278, 158] width 518 height 39
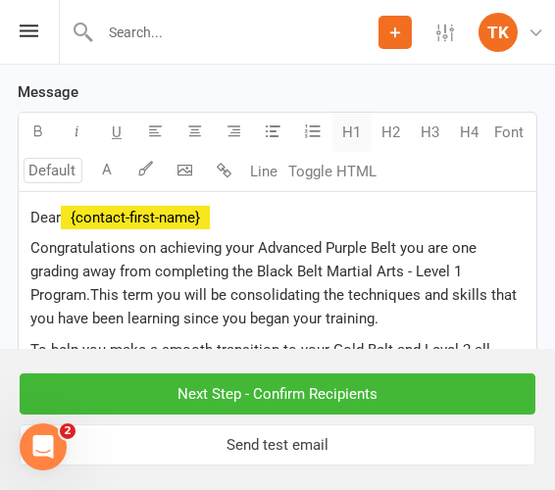
scroll to position [892, 0]
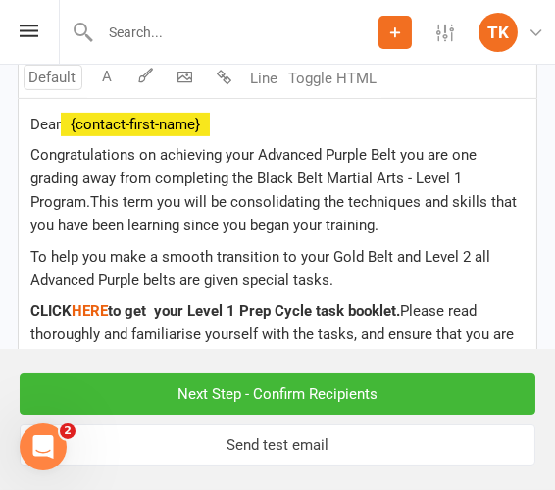
click at [113, 302] on span "to get your Level 1 Prep Cycle task booklet." at bounding box center [254, 311] width 292 height 18
click at [403, 302] on span "Please read thoroughly and familiarise yourself with the tasks, and ensure that…" at bounding box center [273, 358] width 487 height 112
click at [94, 160] on span "Congratulations on achieving your Advanced Purple Belt you are one grading away…" at bounding box center [275, 190] width 490 height 88
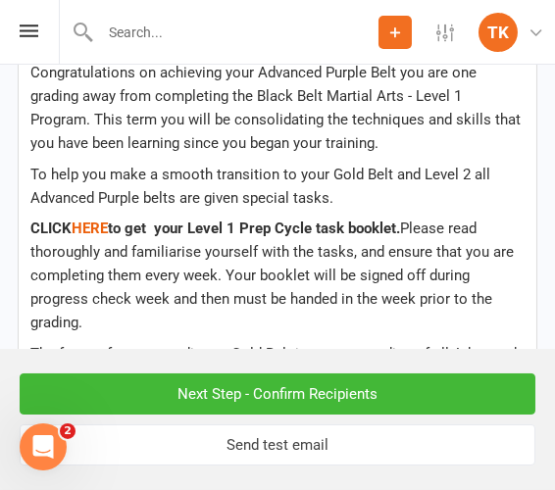
scroll to position [1069, 0]
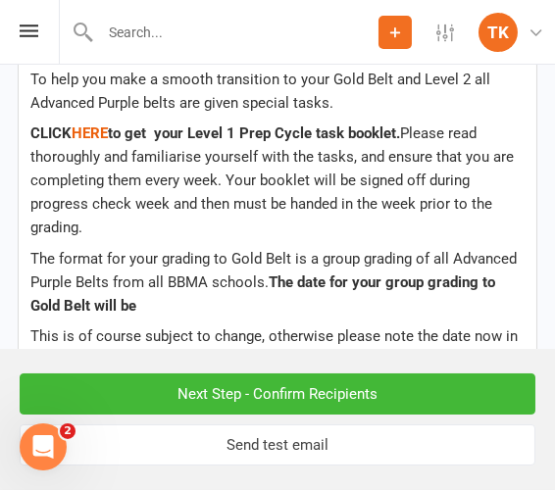
click at [242, 261] on p "The format for your grading to Gold Belt is a group grading of all Advanced Pur…" at bounding box center [277, 282] width 494 height 71
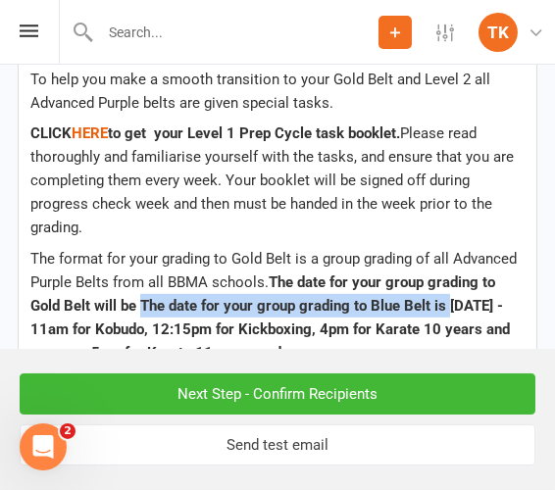
drag, startPoint x: 140, startPoint y: 258, endPoint x: 447, endPoint y: 263, distance: 307.0
click at [447, 274] on span "The date for your group grading to Gold Belt will be The date for your group gr…" at bounding box center [272, 318] width 484 height 88
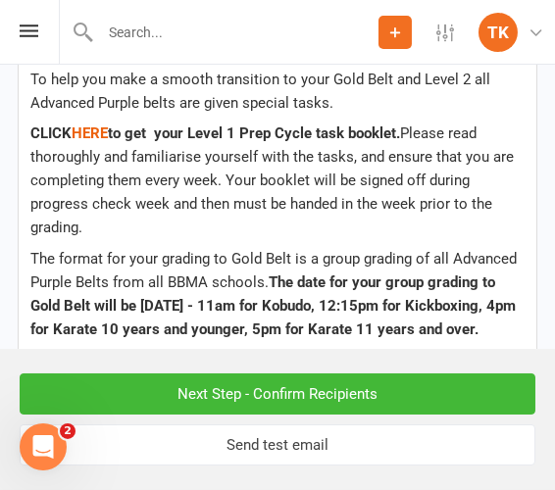
click at [114, 288] on span "The date for your group grading to Gold Belt will be [DATE] - 11am for Kobudo, …" at bounding box center [274, 306] width 489 height 65
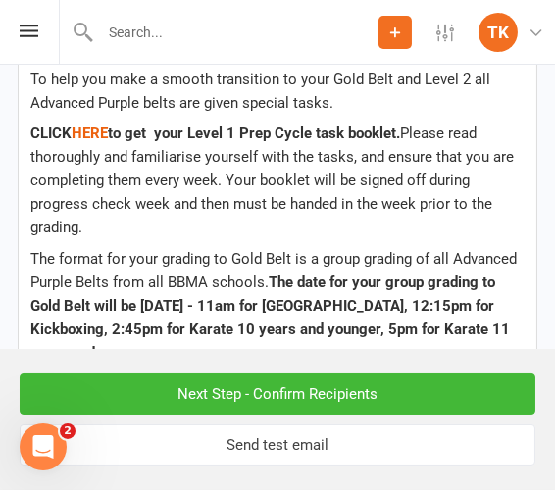
drag, startPoint x: 234, startPoint y: 286, endPoint x: 126, endPoint y: 311, distance: 111.6
click at [126, 311] on span "The date for your group grading to Gold Belt will be [DATE] - 11am for [GEOGRAP…" at bounding box center [272, 318] width 484 height 88
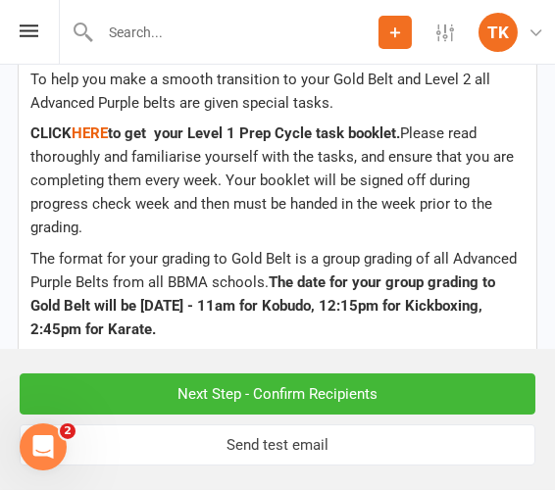
click at [327, 351] on span "This is of course subject to change, otherwise please note the date now in your…" at bounding box center [275, 395] width 491 height 88
click at [281, 398] on input "Next Step - Confirm Recipients" at bounding box center [278, 394] width 516 height 41
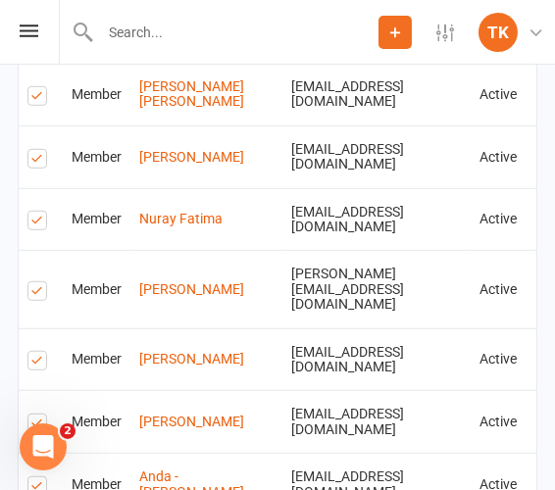
scroll to position [1734, 0]
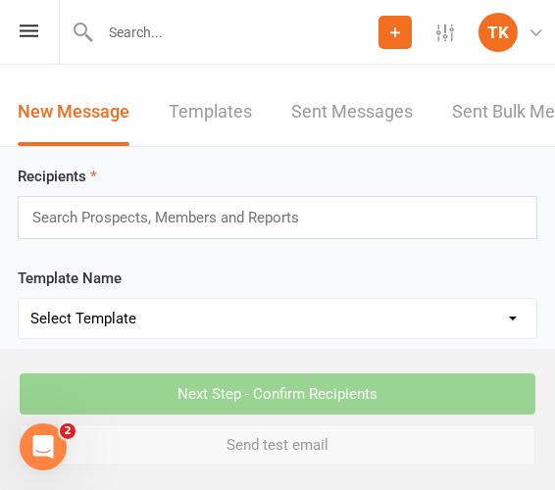
click at [289, 221] on input "text" at bounding box center [173, 217] width 287 height 25
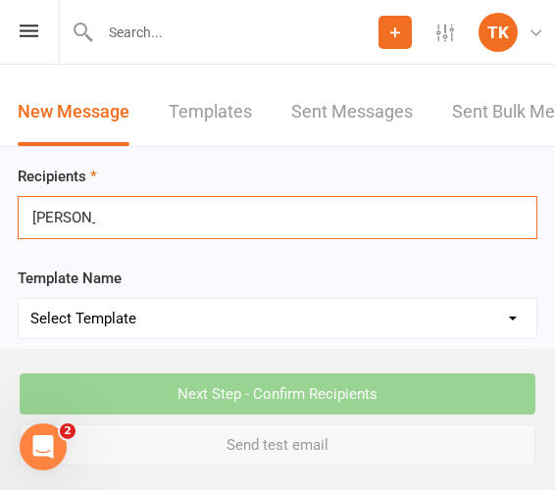
type input "[PERSON_NAME]"
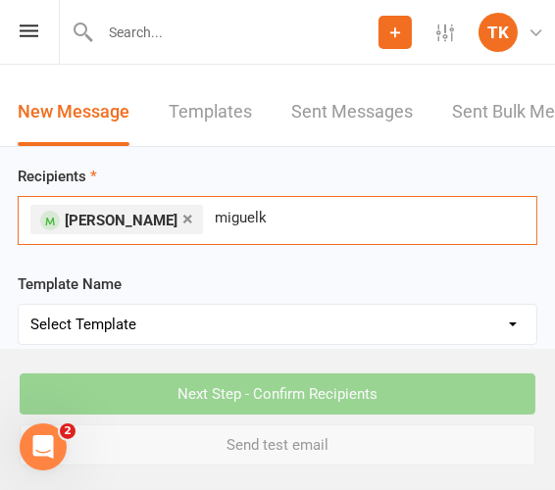
type input "[PERSON_NAME]"
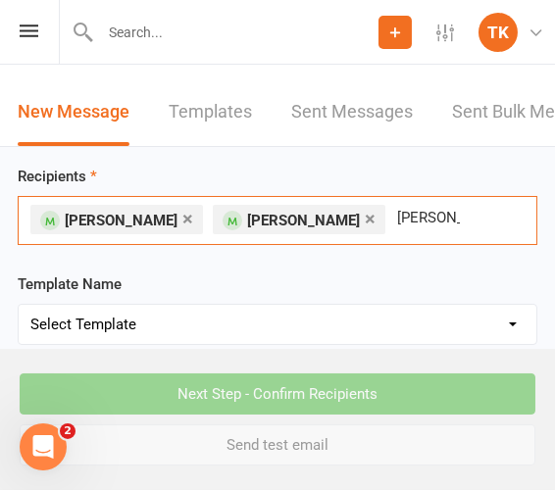
type input "[PERSON_NAME]"
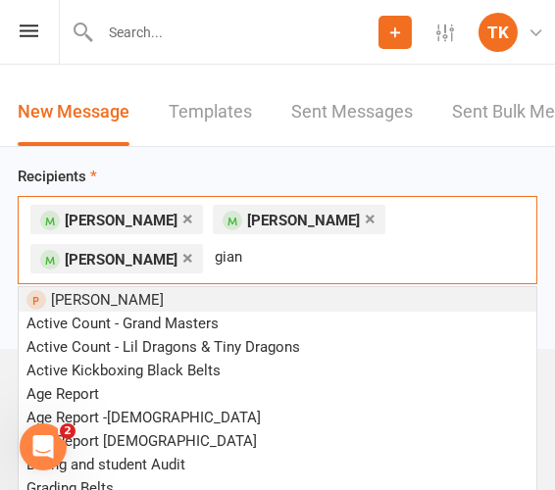
type input "gianc"
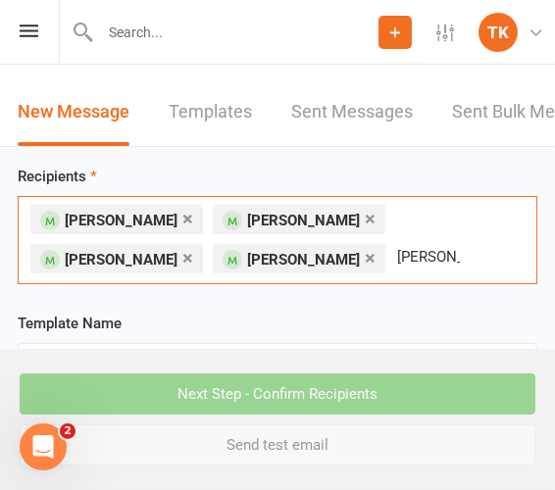
type input "[PERSON_NAME]"
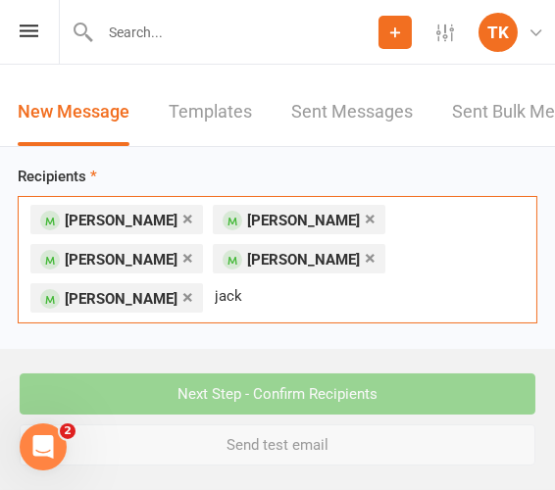
type input "[PERSON_NAME]"
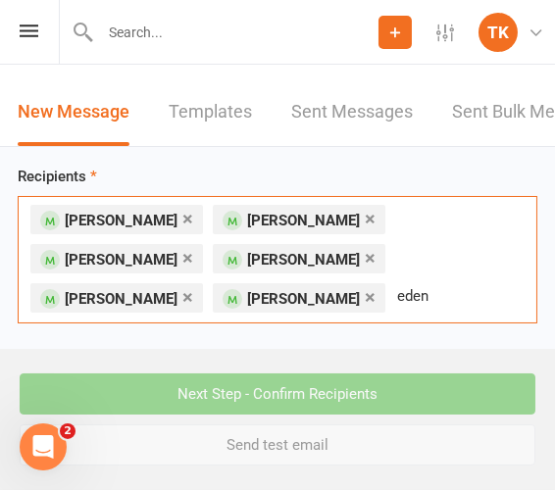
type input "eden"
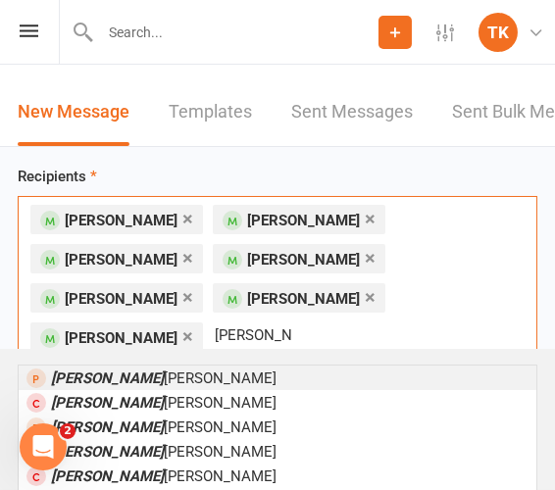
type input "[PERSON_NAME]"
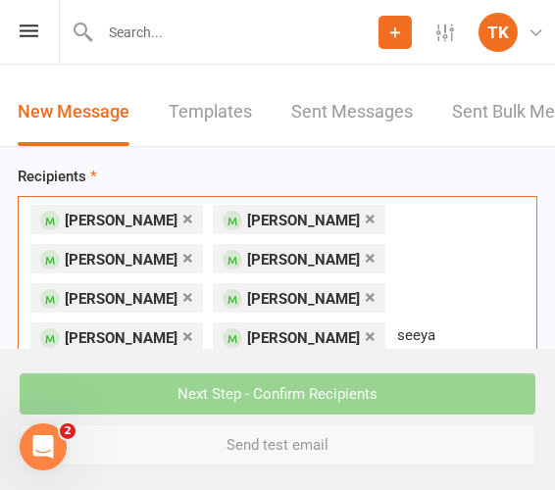
type input "seeyan"
type input "[PERSON_NAME]"
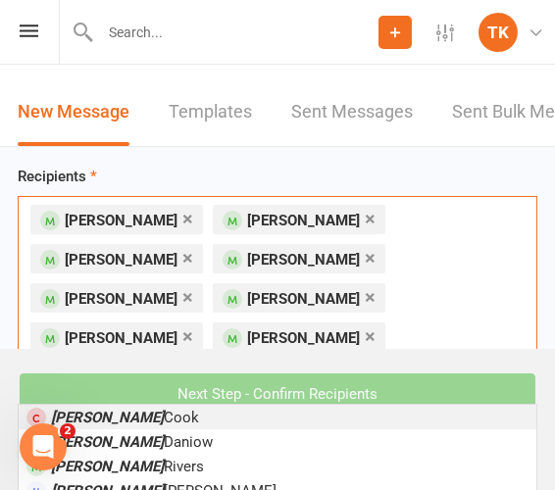
type input "[PERSON_NAME]"
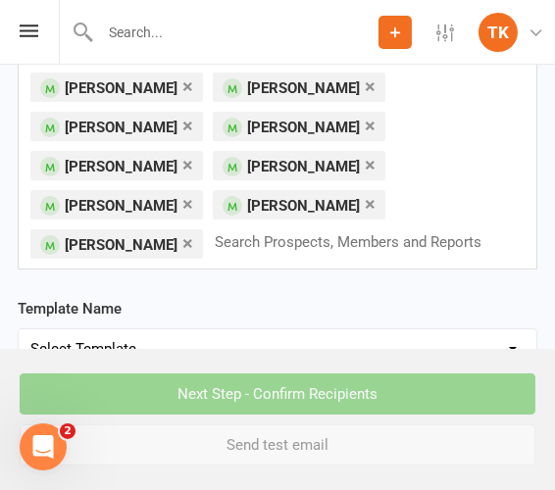
scroll to position [178, 0]
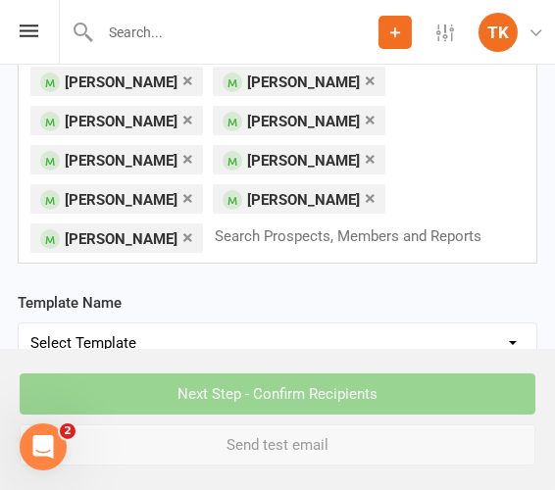
click at [348, 229] on div "× [PERSON_NAME] × [PERSON_NAME] × [PERSON_NAME] × [PERSON_NAME] × [PERSON_NAME]…" at bounding box center [278, 141] width 520 height 245
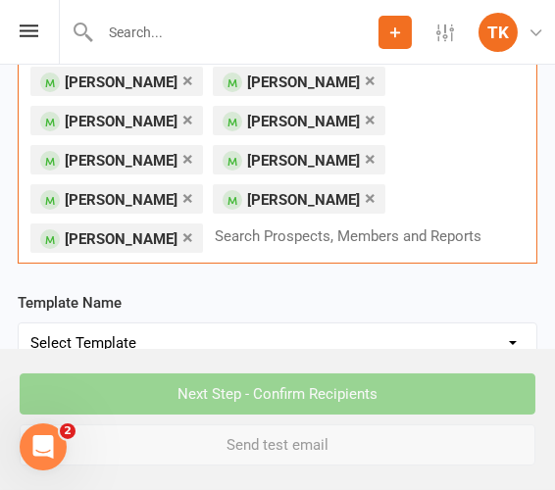
click at [226, 231] on input "text" at bounding box center [356, 236] width 287 height 25
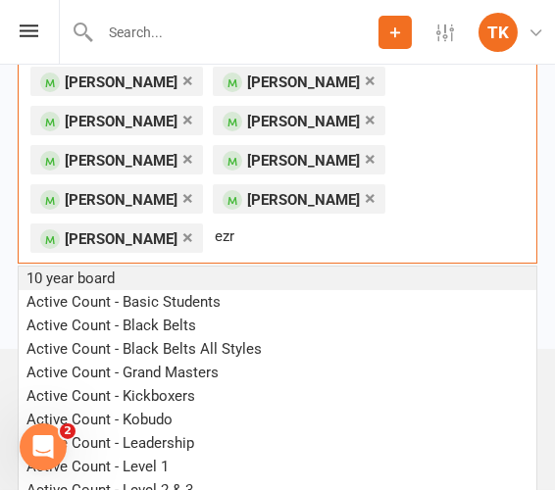
type input "[PERSON_NAME]"
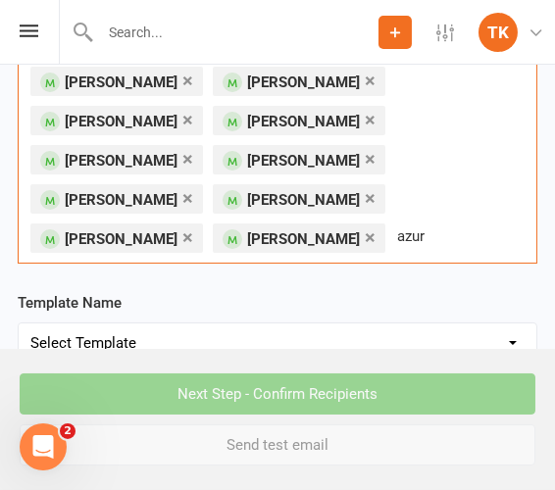
type input "azura"
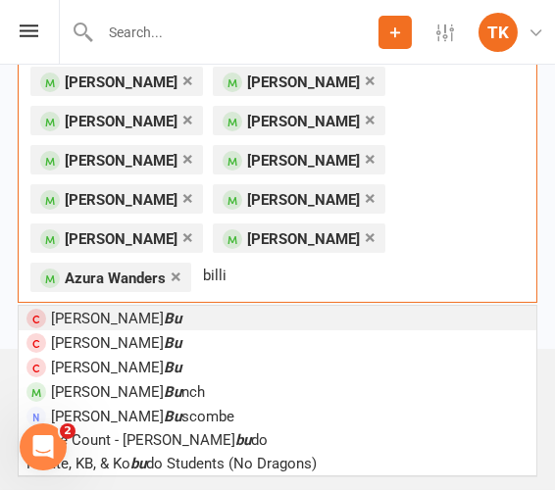
type input "[PERSON_NAME]"
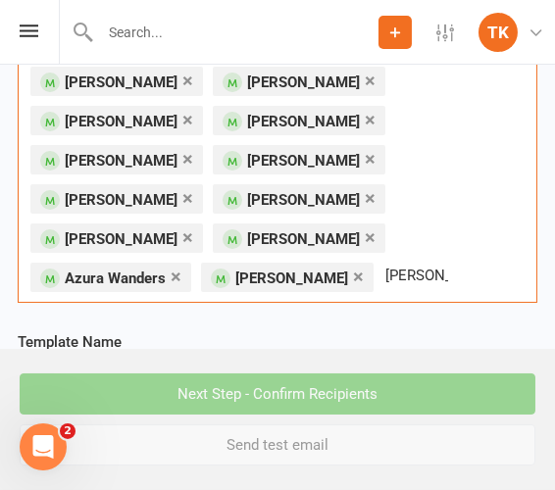
type input "[PERSON_NAME]"
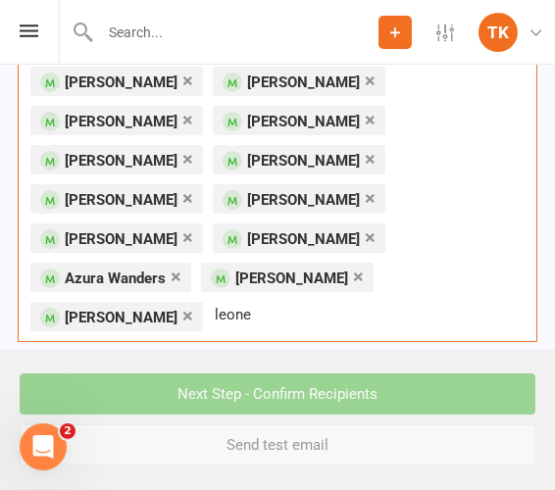
type input "[PERSON_NAME]"
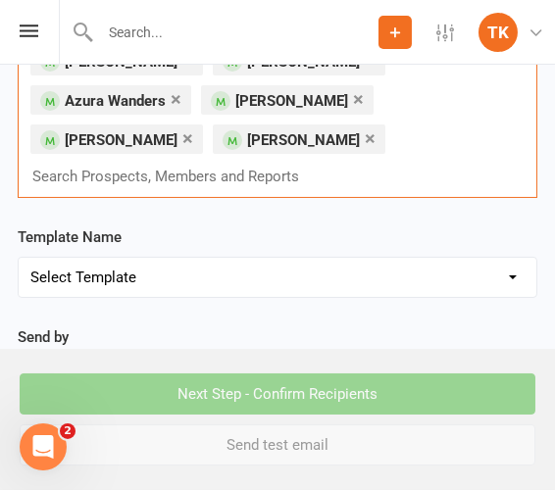
scroll to position [356, 0]
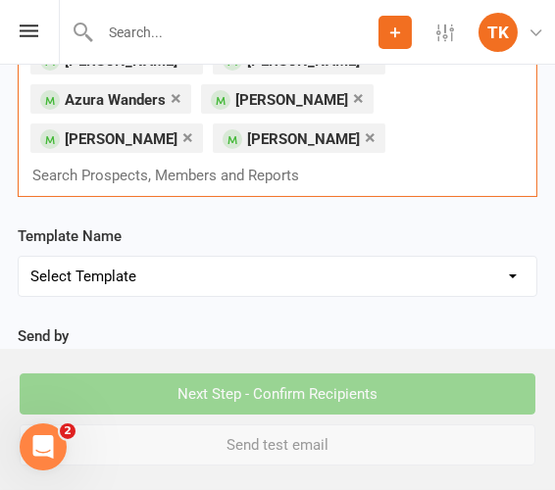
click at [231, 257] on select "Select Template [Email] Active Kids Voucher [Email] Black Belt Camp [Email] Bla…" at bounding box center [278, 276] width 518 height 39
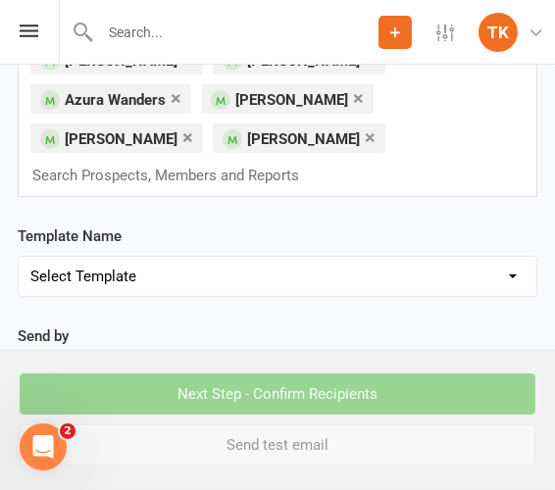
select select "46"
click at [19, 257] on select "Select Template [Email] Active Kids Voucher [Email] Black Belt Camp [Email] Bla…" at bounding box center [278, 276] width 518 height 39
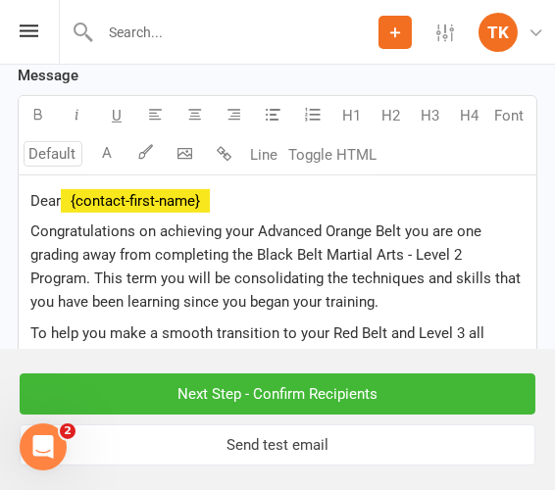
scroll to position [980, 0]
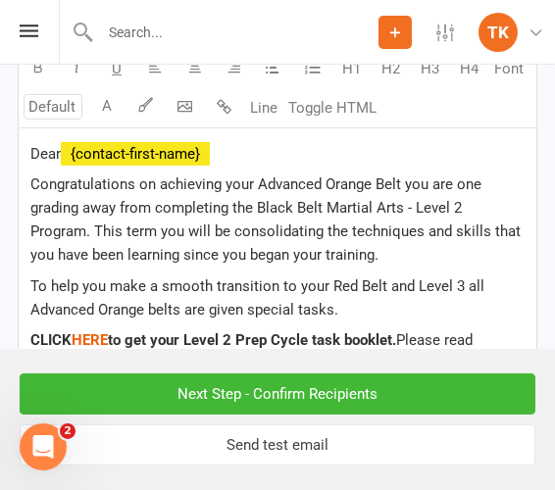
click at [110, 331] on span "to get your Level 2 Prep Cycle task booklet." at bounding box center [252, 340] width 288 height 18
click at [179, 329] on p "CLICK $ HERE $ to get your Level 2 Prep Cycle task booklet. Please read thoroug…" at bounding box center [277, 388] width 494 height 118
click at [401, 331] on span "Please read thoroughly and familiarise yourself with the tasks, and ensure that…" at bounding box center [273, 387] width 487 height 112
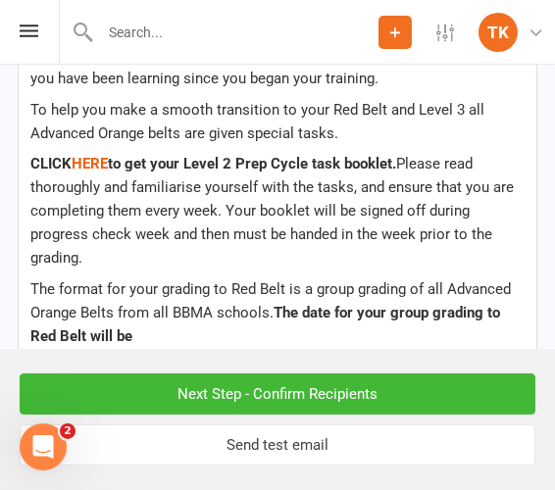
scroll to position [1158, 0]
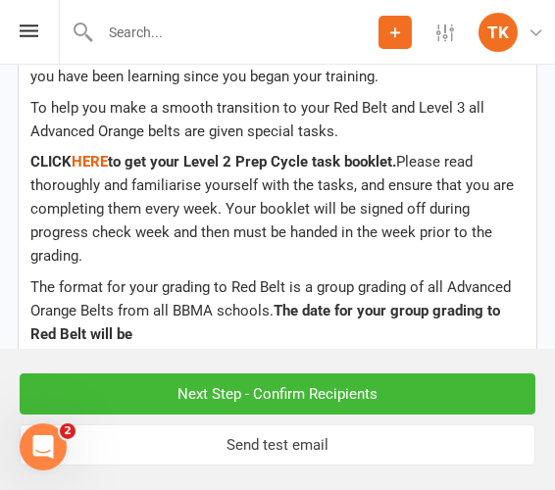
click at [301, 276] on p "The format for your grading to Red Belt is a group grading of all Advanced Oran…" at bounding box center [277, 311] width 494 height 71
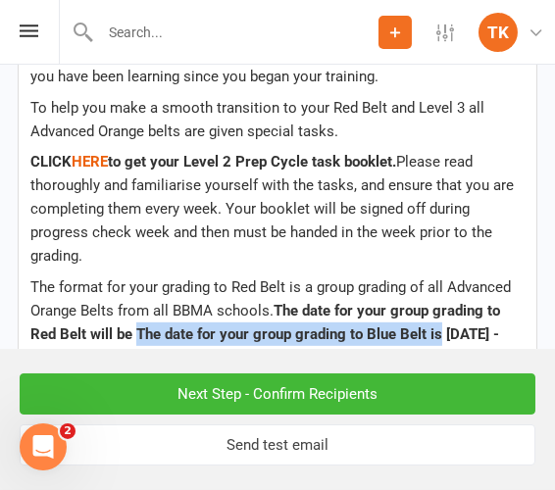
drag, startPoint x: 138, startPoint y: 254, endPoint x: 439, endPoint y: 260, distance: 301.1
click at [439, 302] on span "The date for your group grading to Red Belt will be The date for your group gra…" at bounding box center [272, 346] width 484 height 88
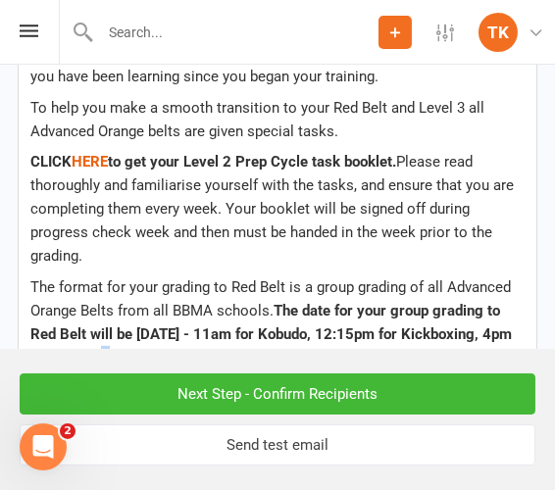
click at [117, 302] on span "The date for your group grading to Red Belt will be [DATE] - 11am for Kobudo, 1…" at bounding box center [272, 334] width 485 height 65
drag, startPoint x: 231, startPoint y: 282, endPoint x: 124, endPoint y: 298, distance: 109.0
click at [124, 302] on span "The date for your group grading to Red Belt will be [DATE] - 11am for Kobudo, 1…" at bounding box center [267, 346] width 474 height 88
click at [324, 277] on p "The format for your grading to Red Belt is a group grading of all Advanced Oran…" at bounding box center [277, 323] width 494 height 94
click at [336, 398] on input "Next Step - Confirm Recipients" at bounding box center [278, 394] width 516 height 41
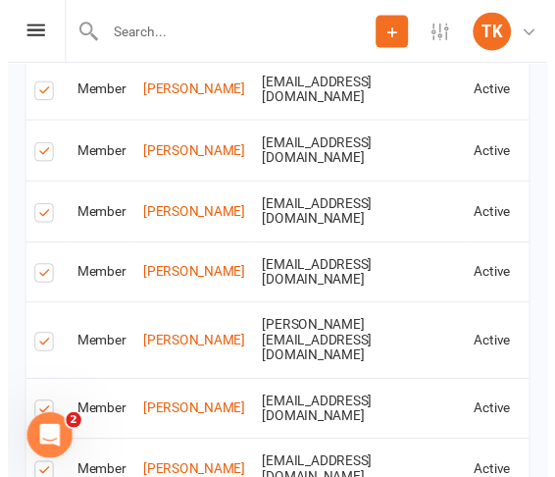
scroll to position [1909, 0]
